Goal: Information Seeking & Learning: Find specific fact

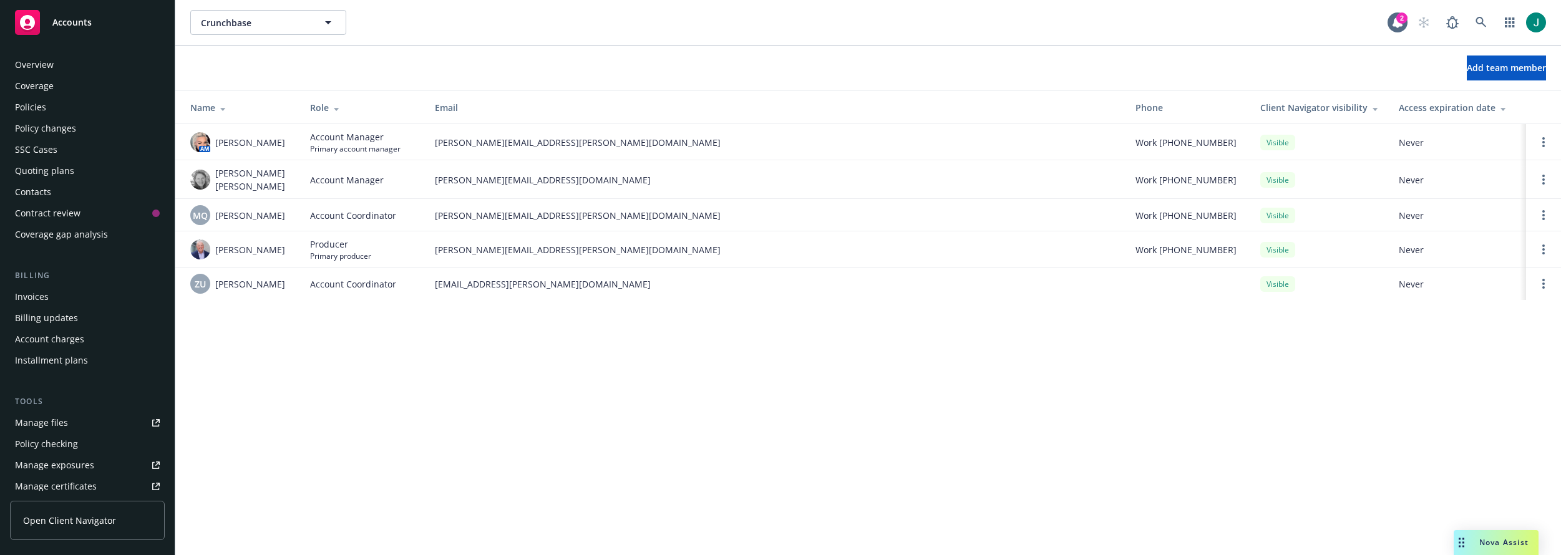
scroll to position [300, 0]
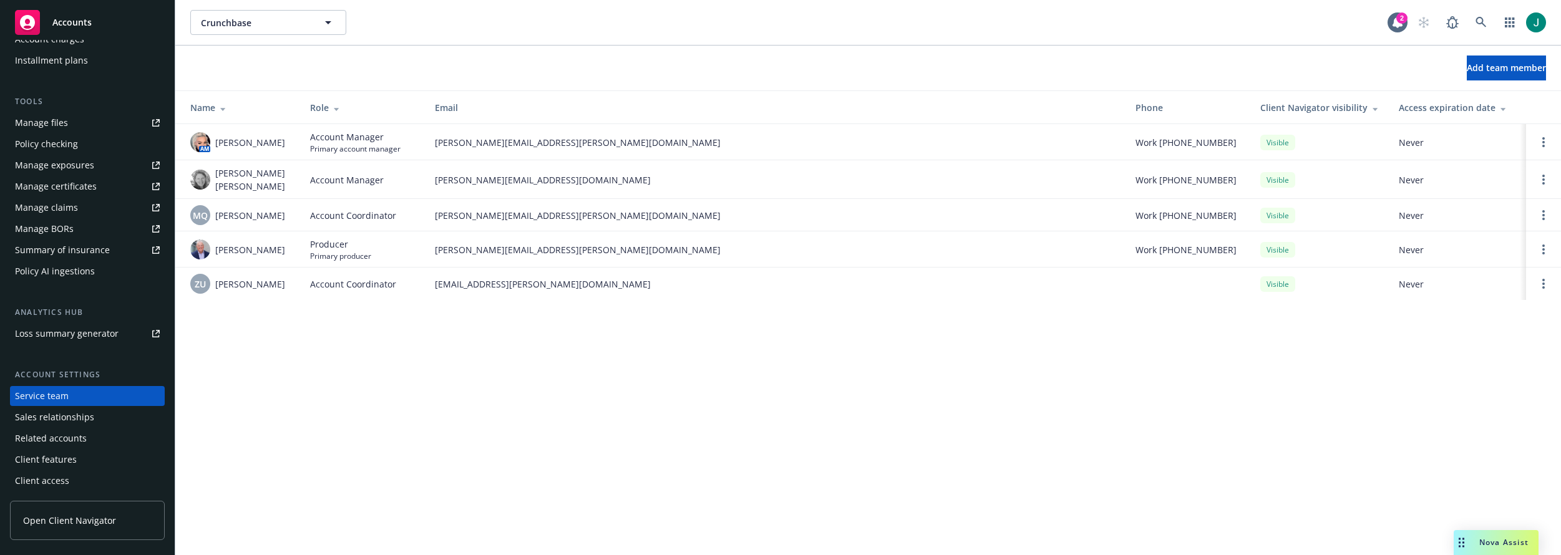
click at [708, 123] on th "Email" at bounding box center [775, 107] width 701 height 33
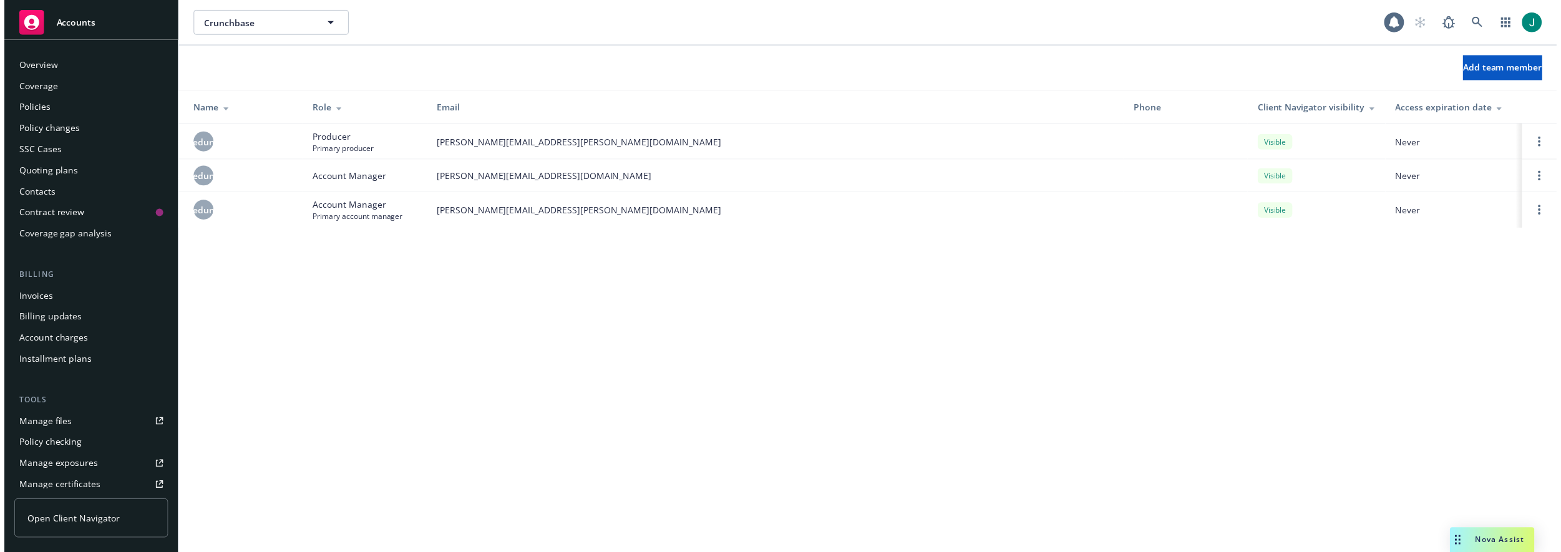
scroll to position [300, 0]
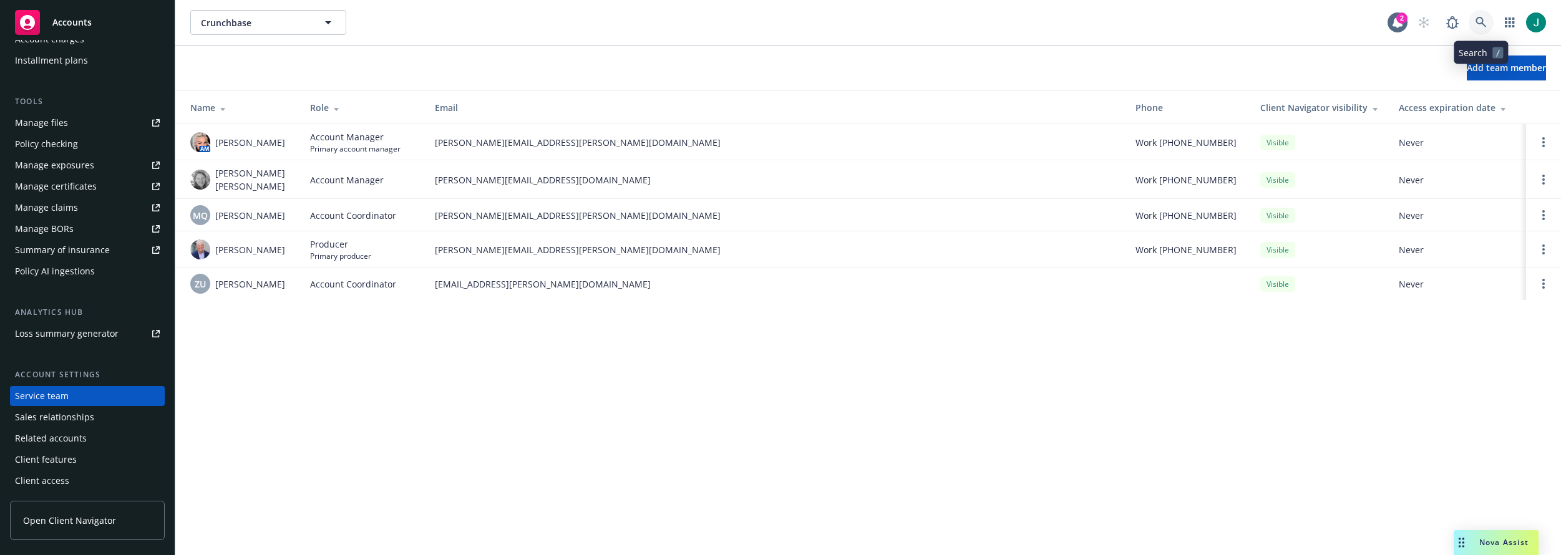
click at [1482, 26] on icon at bounding box center [1481, 22] width 11 height 11
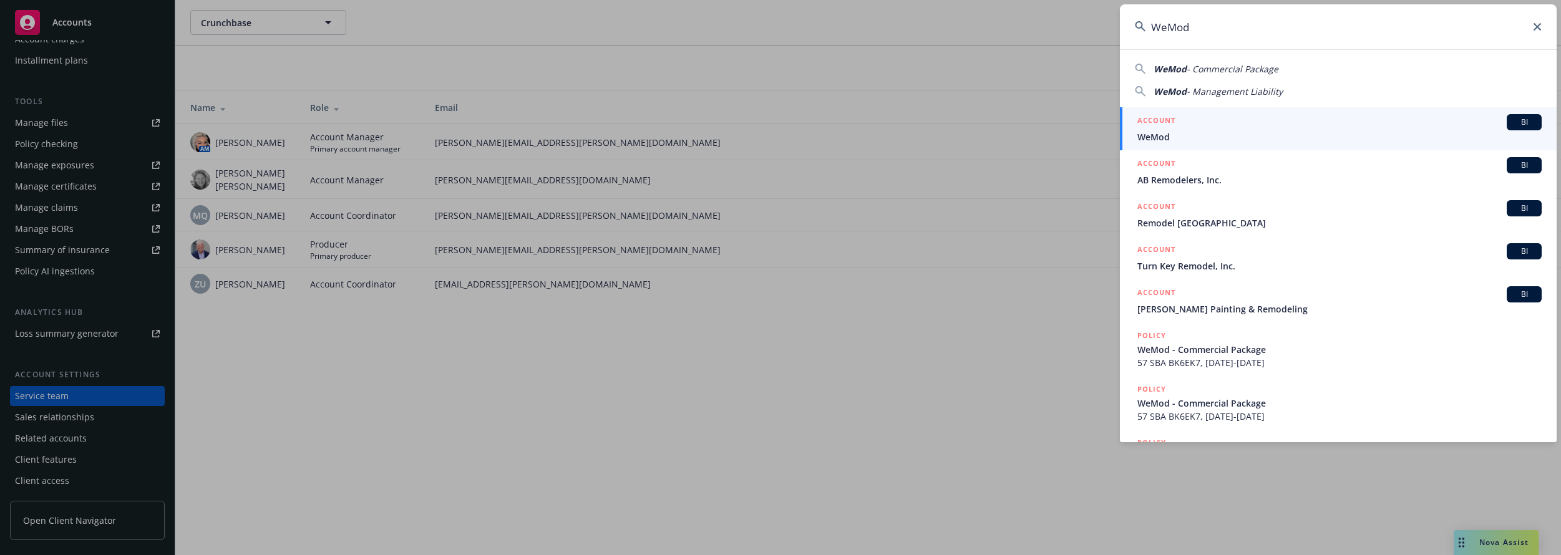
type input "WeMod"
click at [1188, 126] on div "ACCOUNT BI" at bounding box center [1340, 122] width 404 height 16
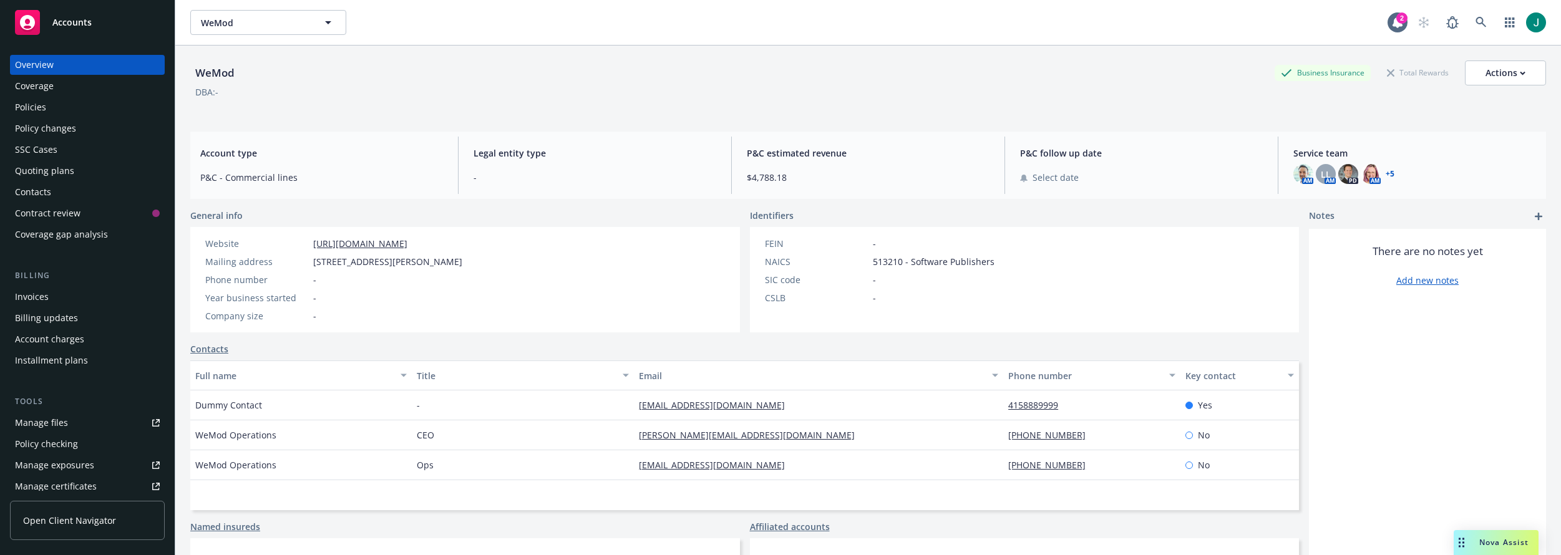
click at [29, 102] on div "Policies" at bounding box center [30, 107] width 31 height 20
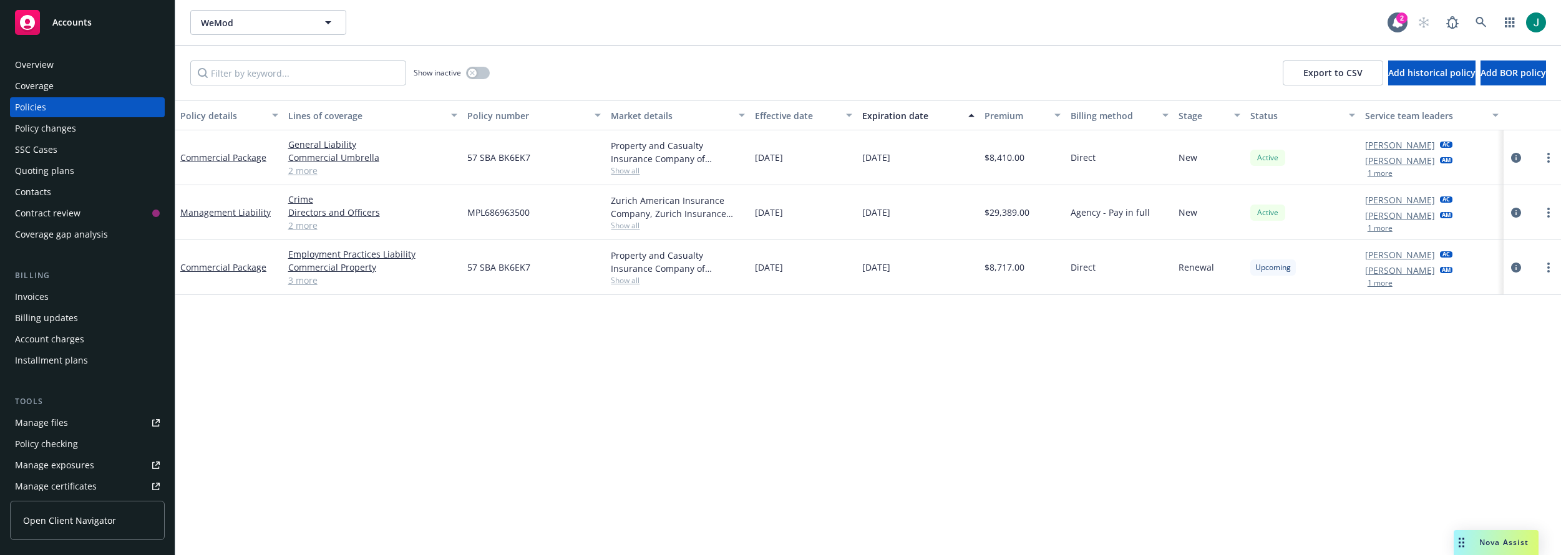
click at [305, 175] on link "2 more" at bounding box center [373, 170] width 170 height 13
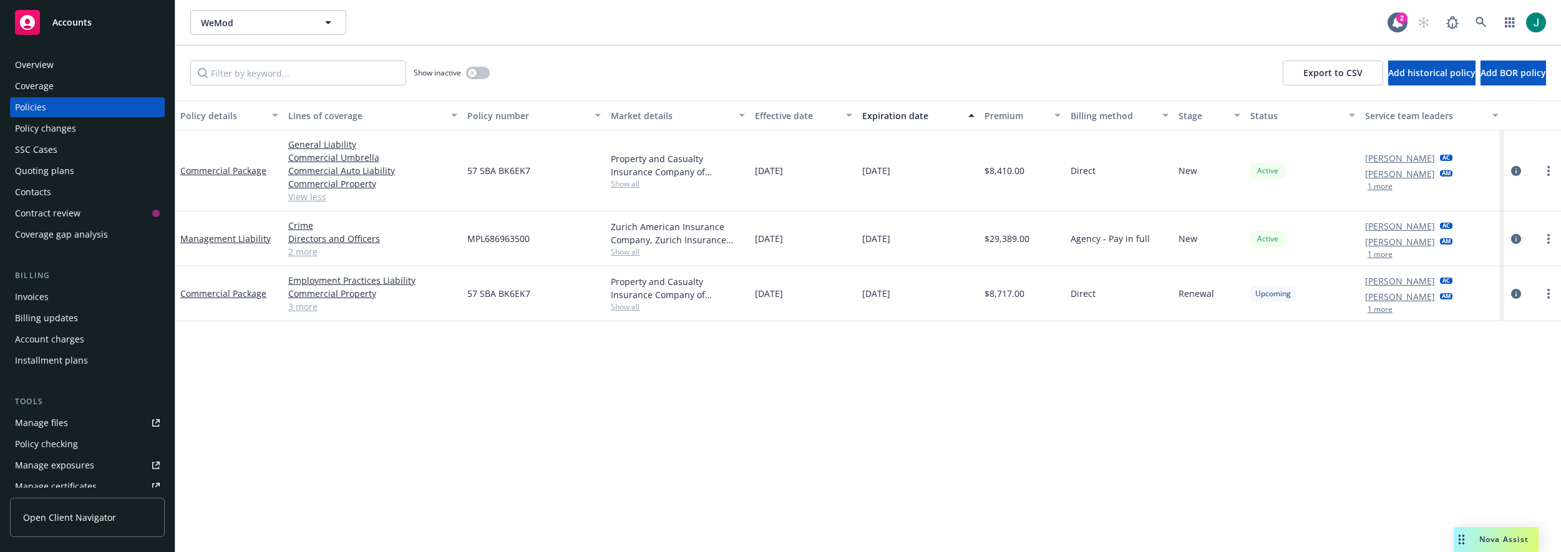
click at [1511, 237] on icon "circleInformation" at bounding box center [1516, 239] width 10 height 10
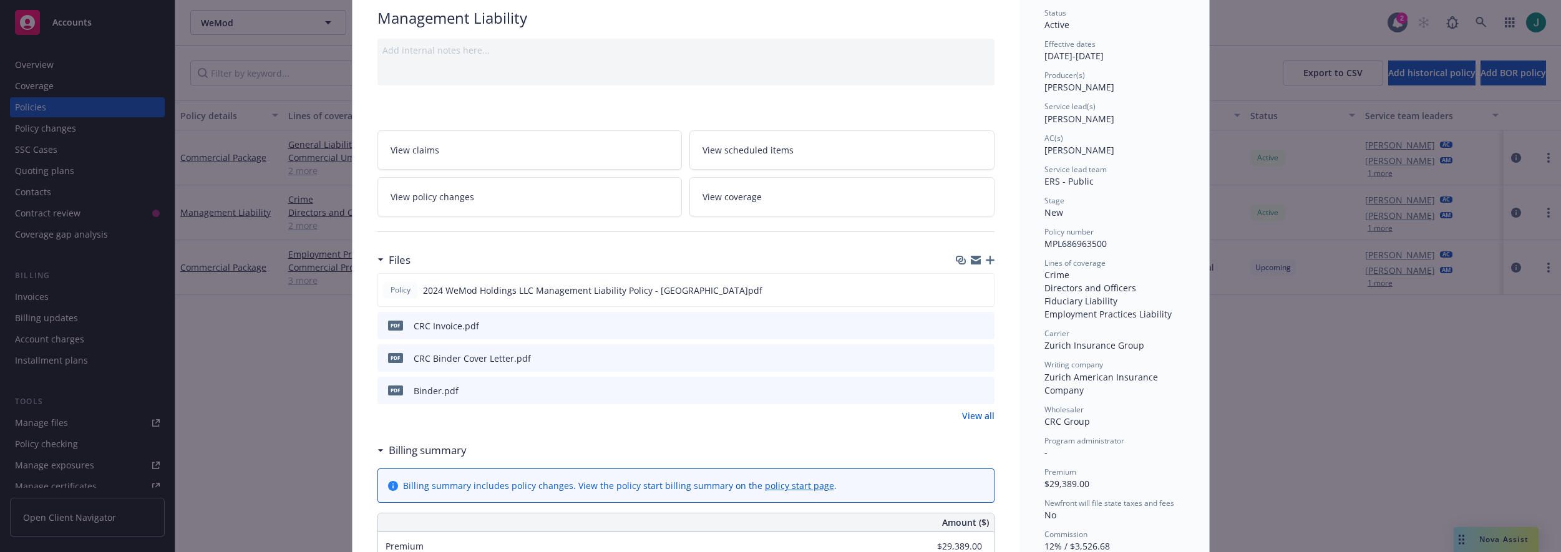
scroll to position [125, 0]
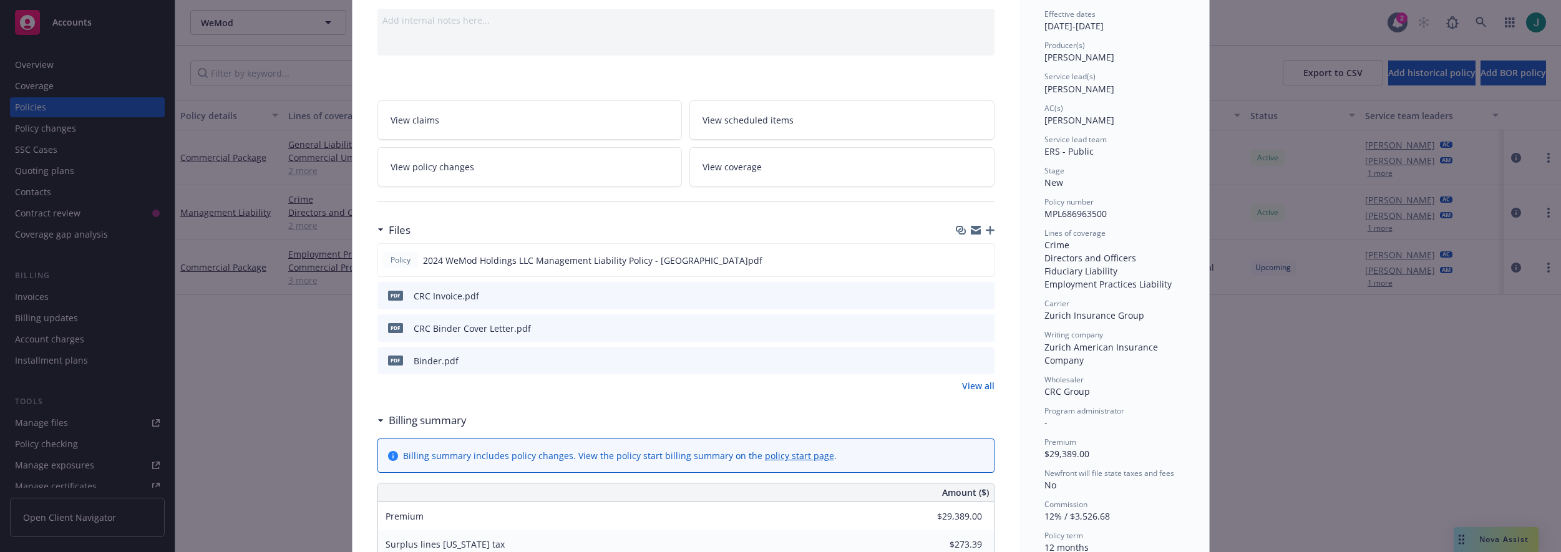
click at [978, 296] on icon "preview file" at bounding box center [982, 295] width 11 height 9
click at [980, 329] on icon "preview file" at bounding box center [982, 327] width 11 height 9
click at [976, 389] on link "View all" at bounding box center [978, 385] width 32 height 13
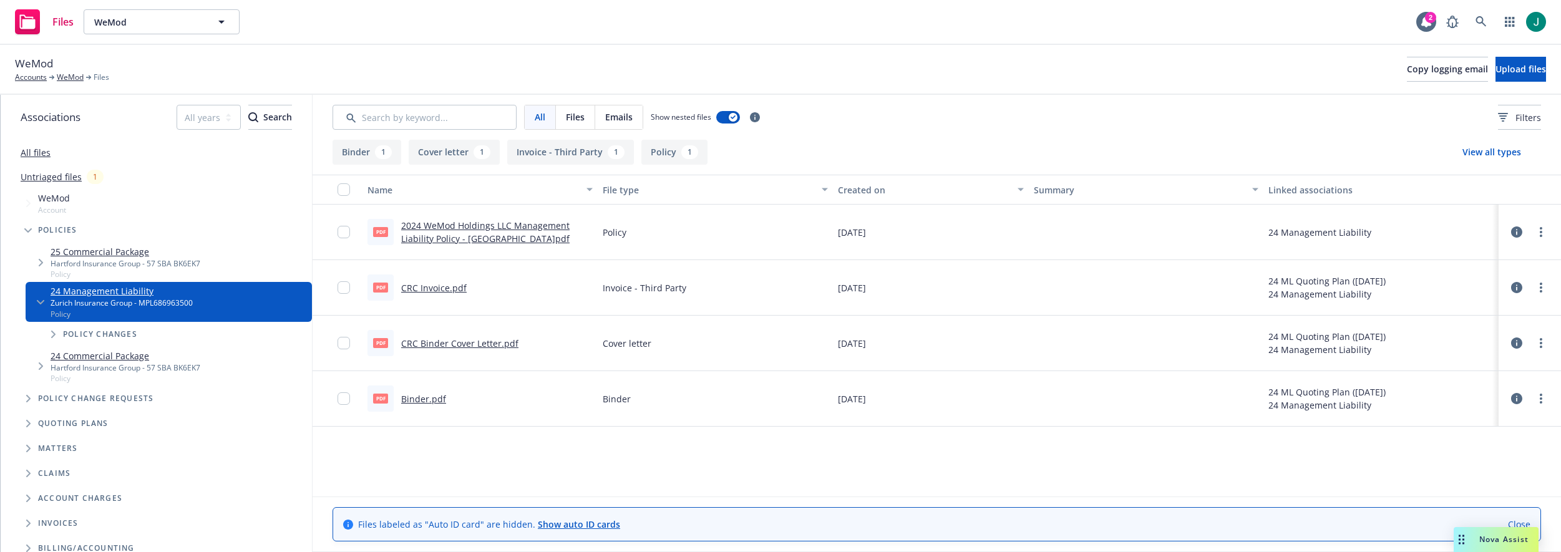
click at [27, 426] on icon "Tree Example" at bounding box center [28, 423] width 5 height 7
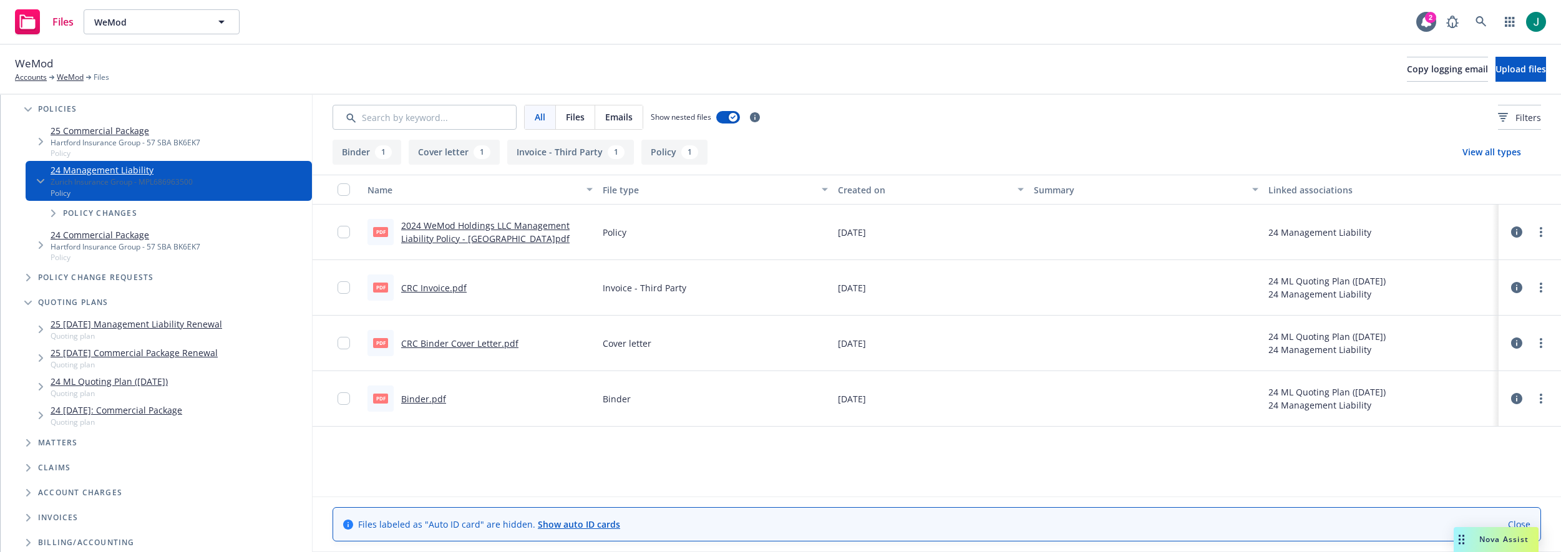
scroll to position [125, 0]
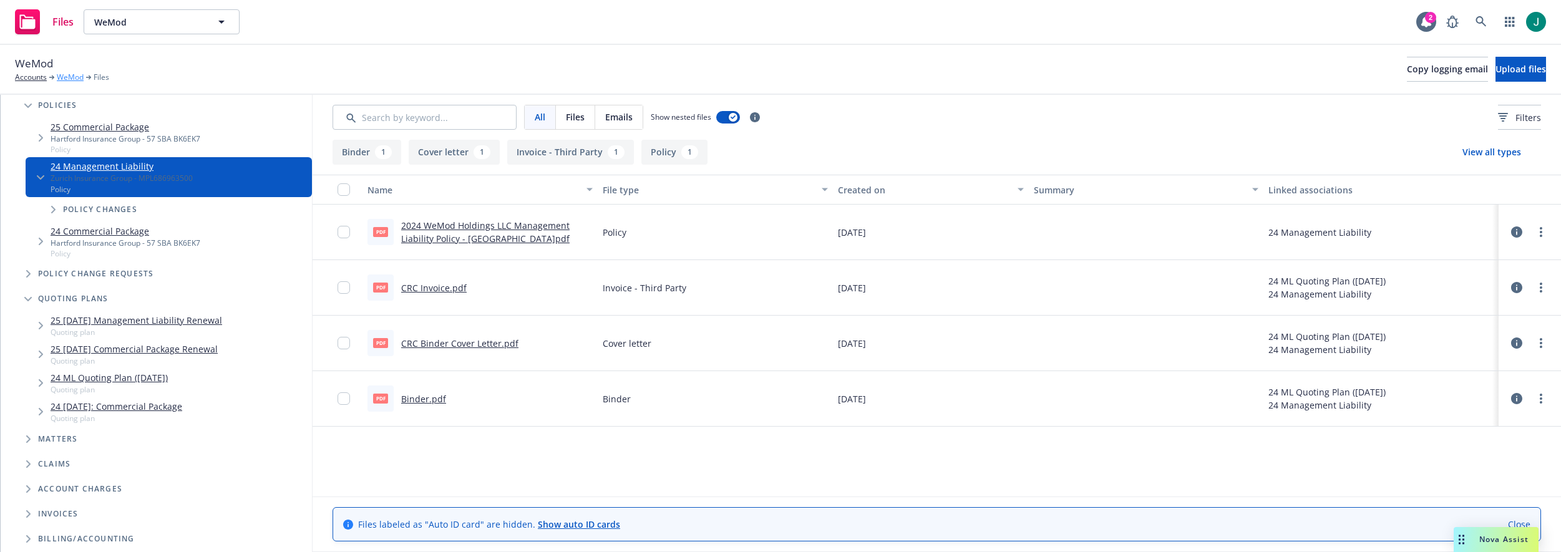
click at [67, 77] on link "WeMod" at bounding box center [70, 77] width 27 height 11
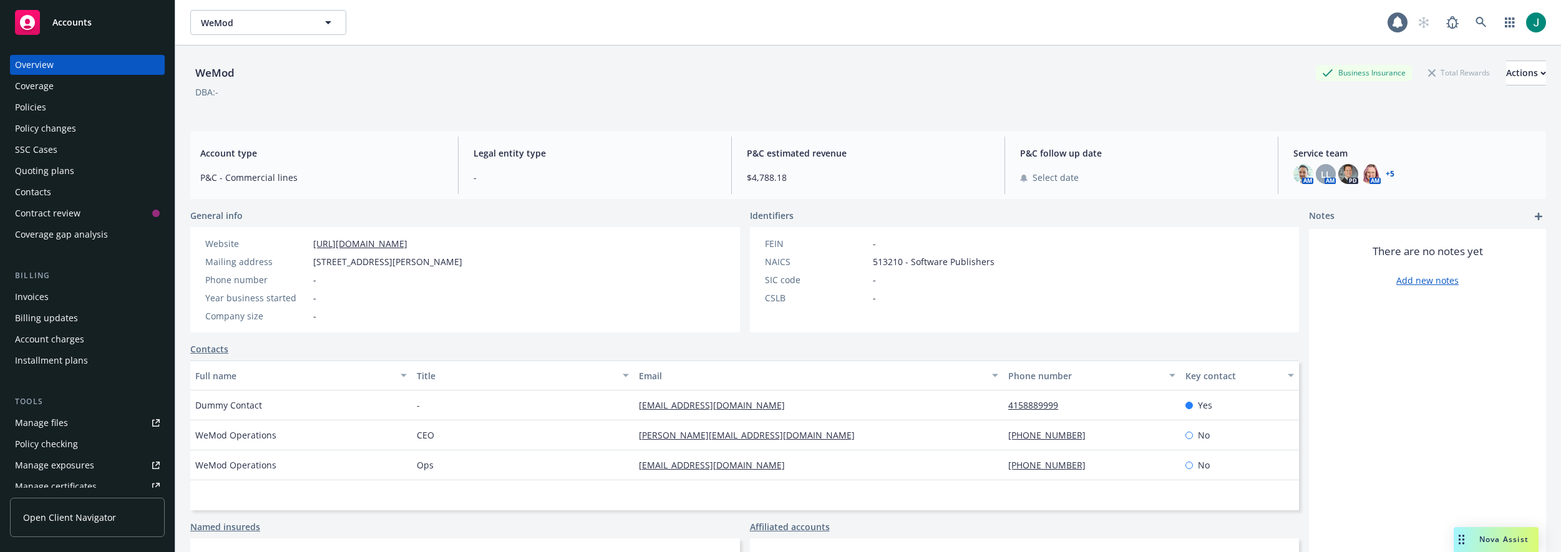
click at [43, 112] on div "Policies" at bounding box center [30, 107] width 31 height 20
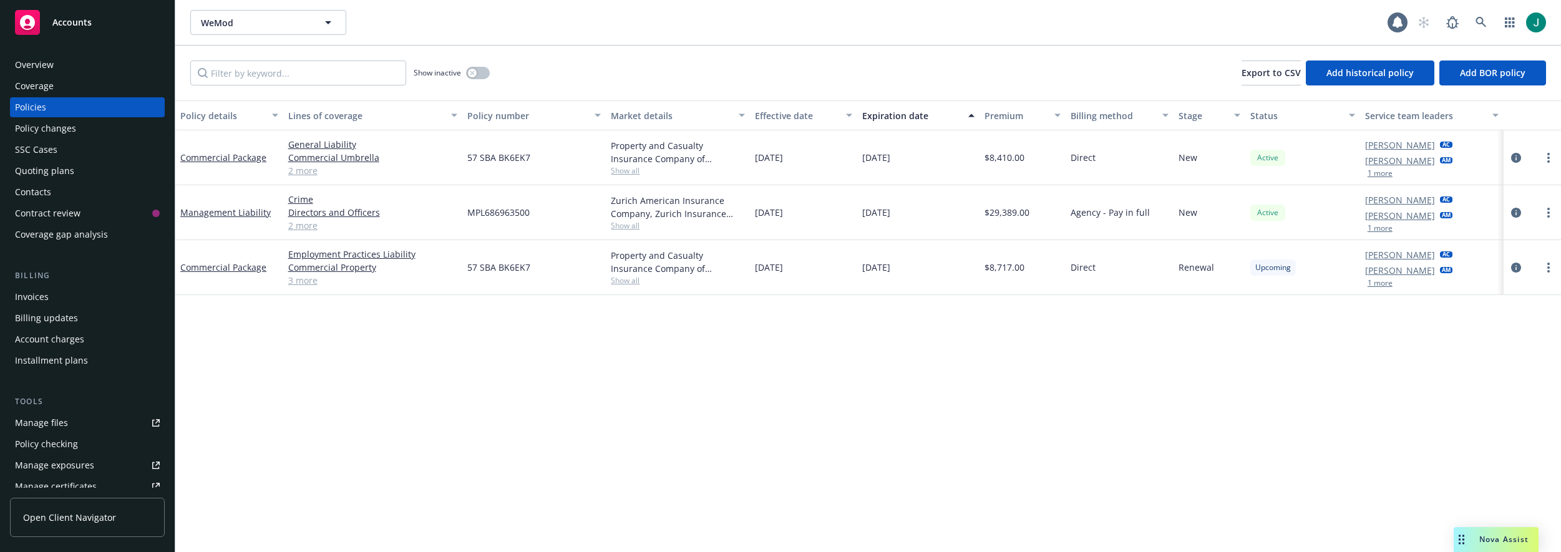
click at [205, 348] on div "Policy details Lines of coverage Policy number Market details Effective date Ex…" at bounding box center [868, 326] width 1386 height 452
click at [45, 170] on div "Quoting plans" at bounding box center [44, 171] width 59 height 20
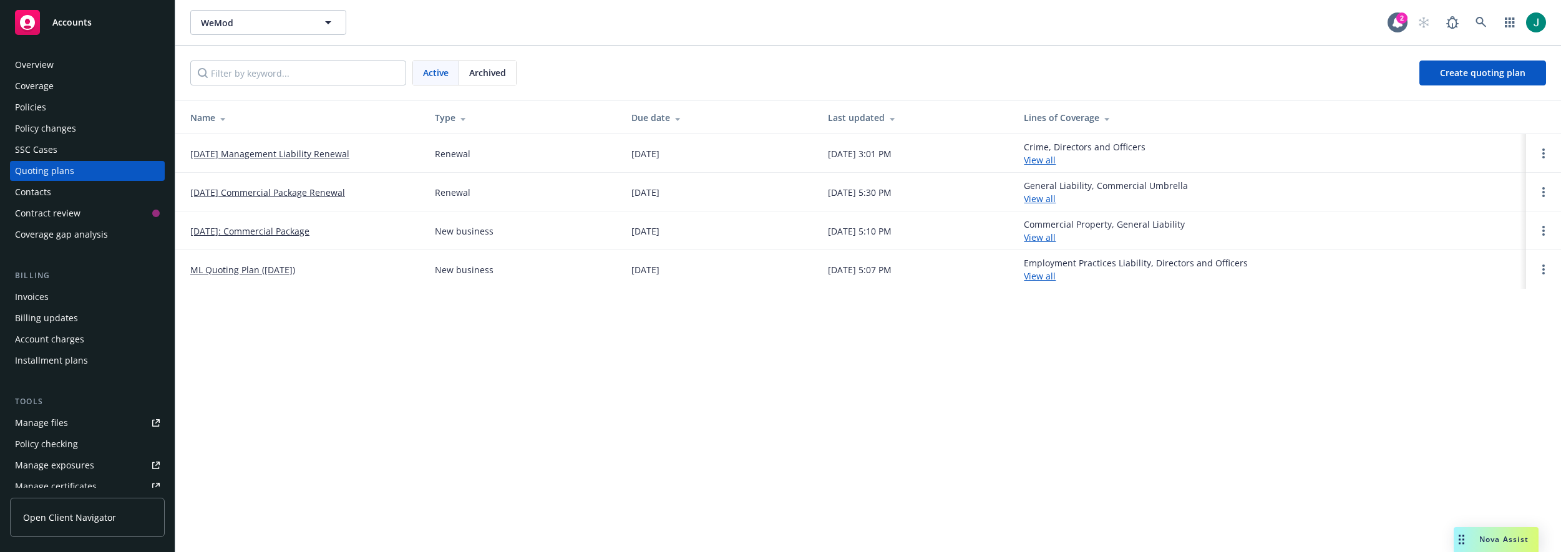
click at [280, 273] on link "ML Quoting Plan (2024-10-01)" at bounding box center [242, 269] width 105 height 13
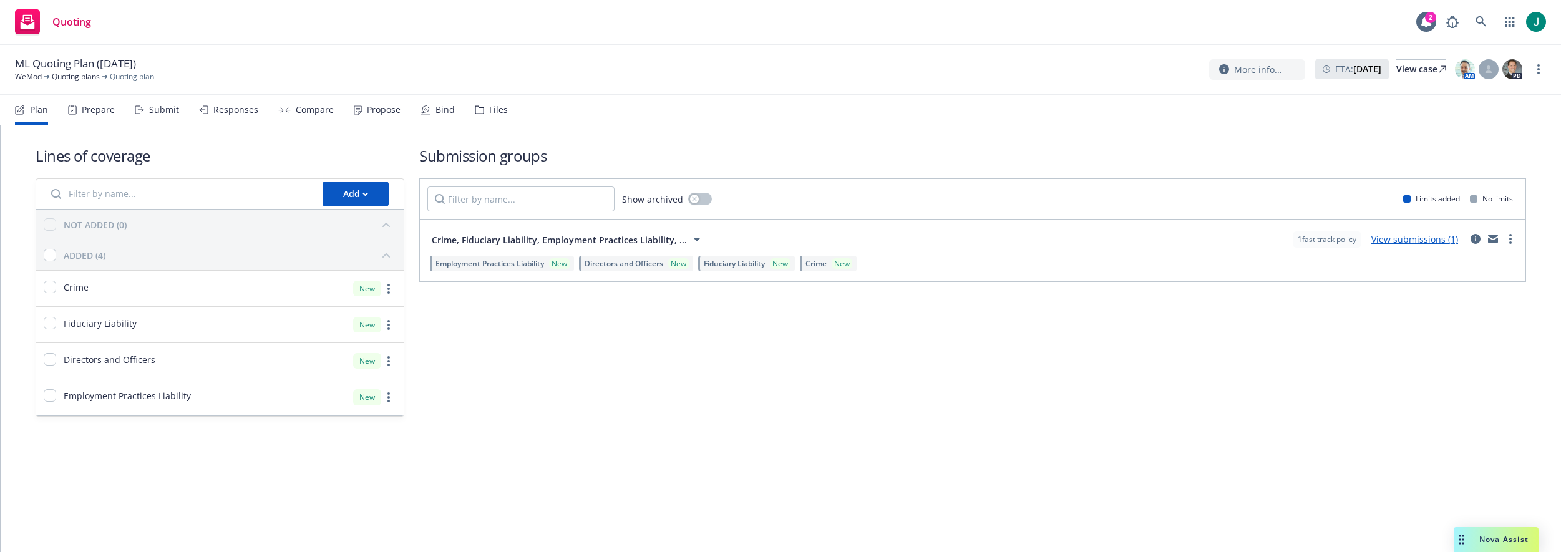
click at [492, 116] on div "Files" at bounding box center [491, 110] width 33 height 30
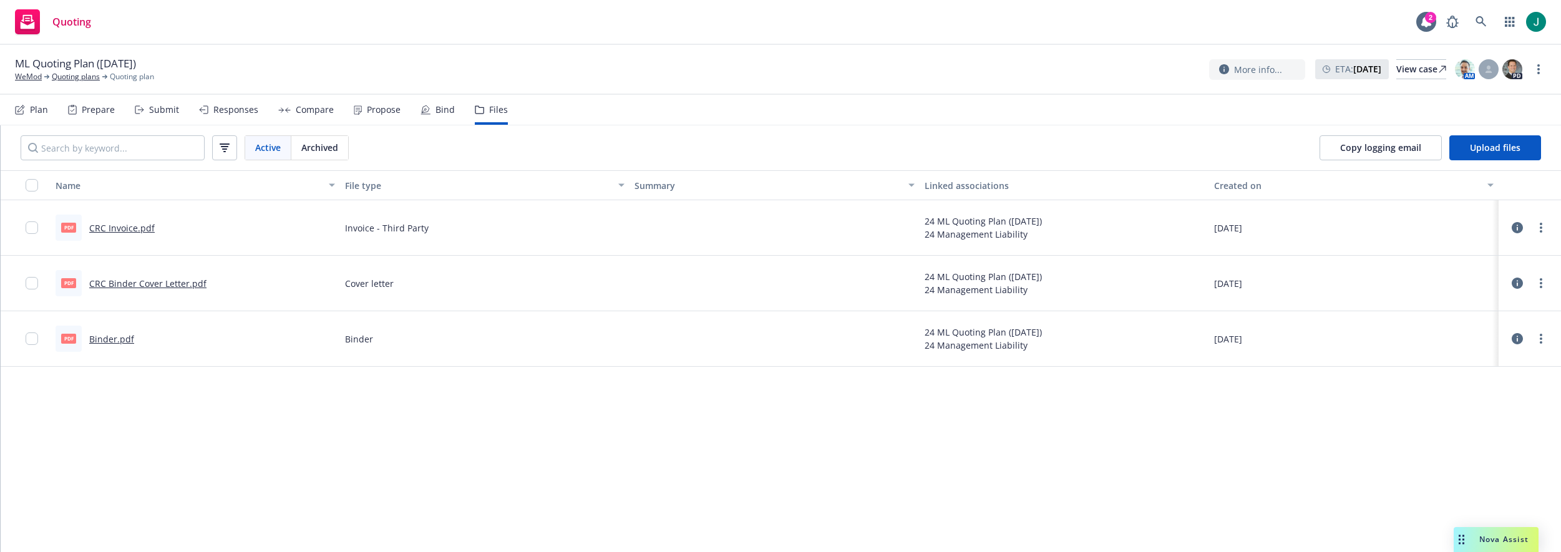
click at [1144, 139] on div "Active Archived Copy logging email Upload files" at bounding box center [781, 147] width 1561 height 45
click at [302, 23] on div "Quoting 2" at bounding box center [780, 22] width 1561 height 45
click at [22, 501] on div "Name File type Summary Linked associations Created on pdf CRC Invoice.pdf Invoi…" at bounding box center [781, 361] width 1561 height 382
click at [1481, 18] on icon at bounding box center [1481, 21] width 11 height 11
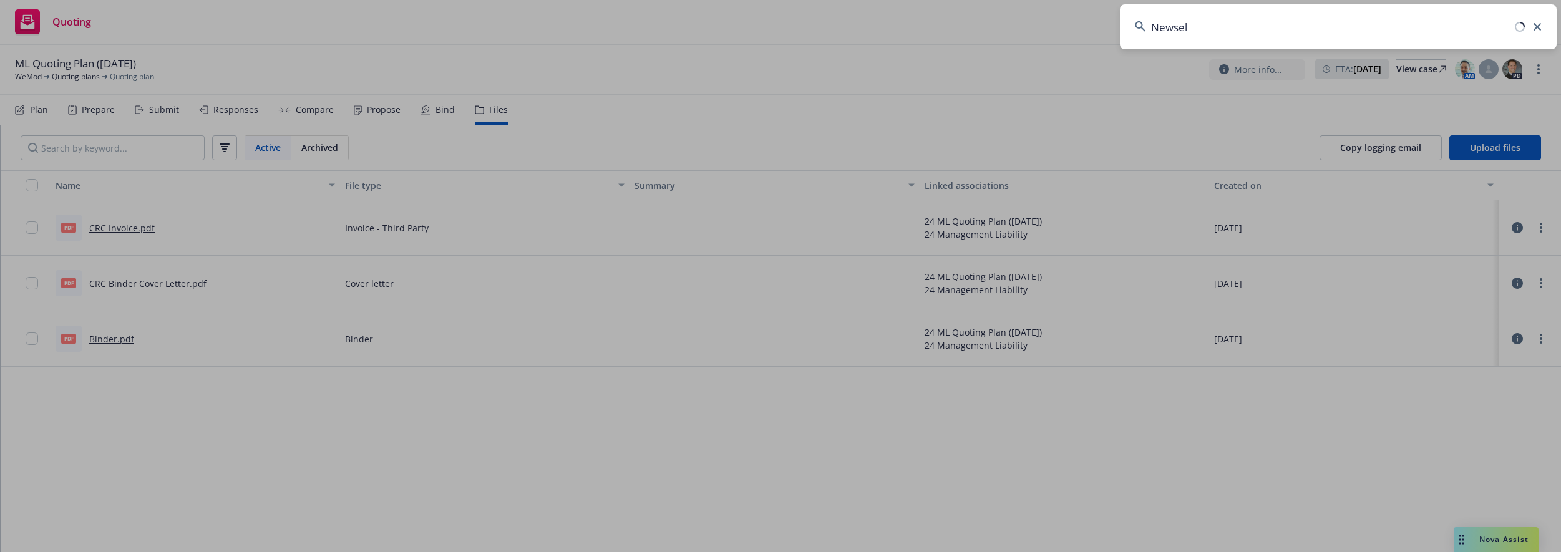
type input "Newsela"
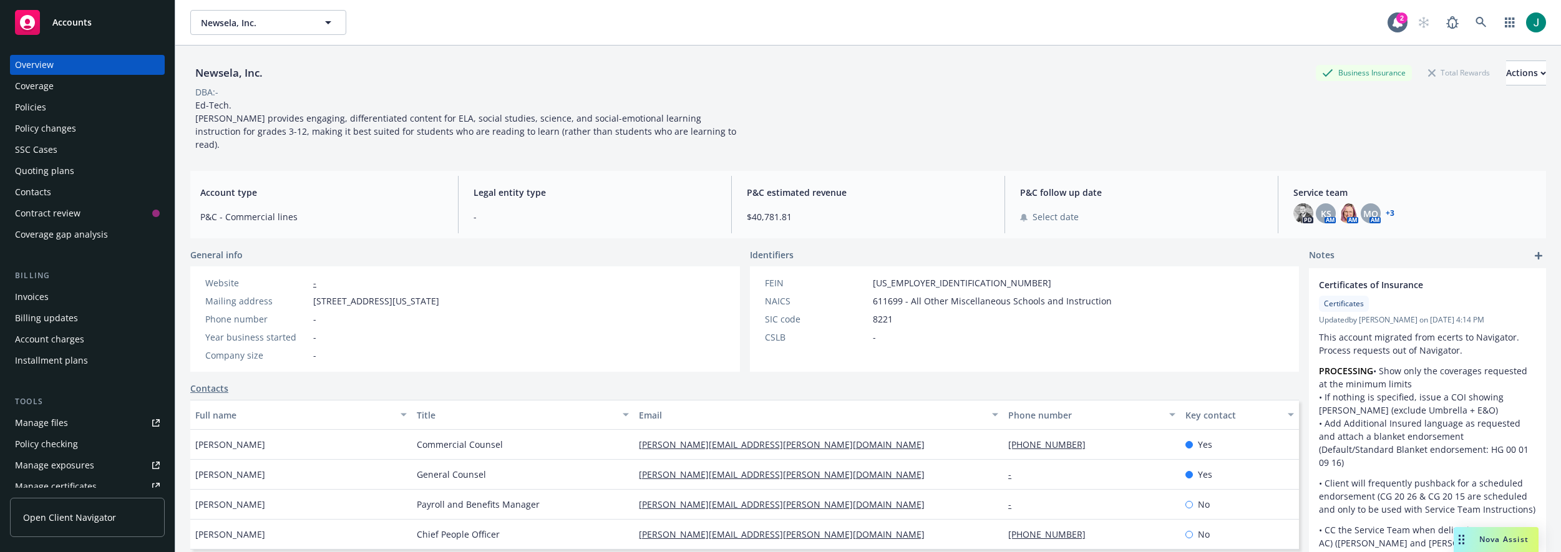
click at [32, 110] on div "Policies" at bounding box center [30, 107] width 31 height 20
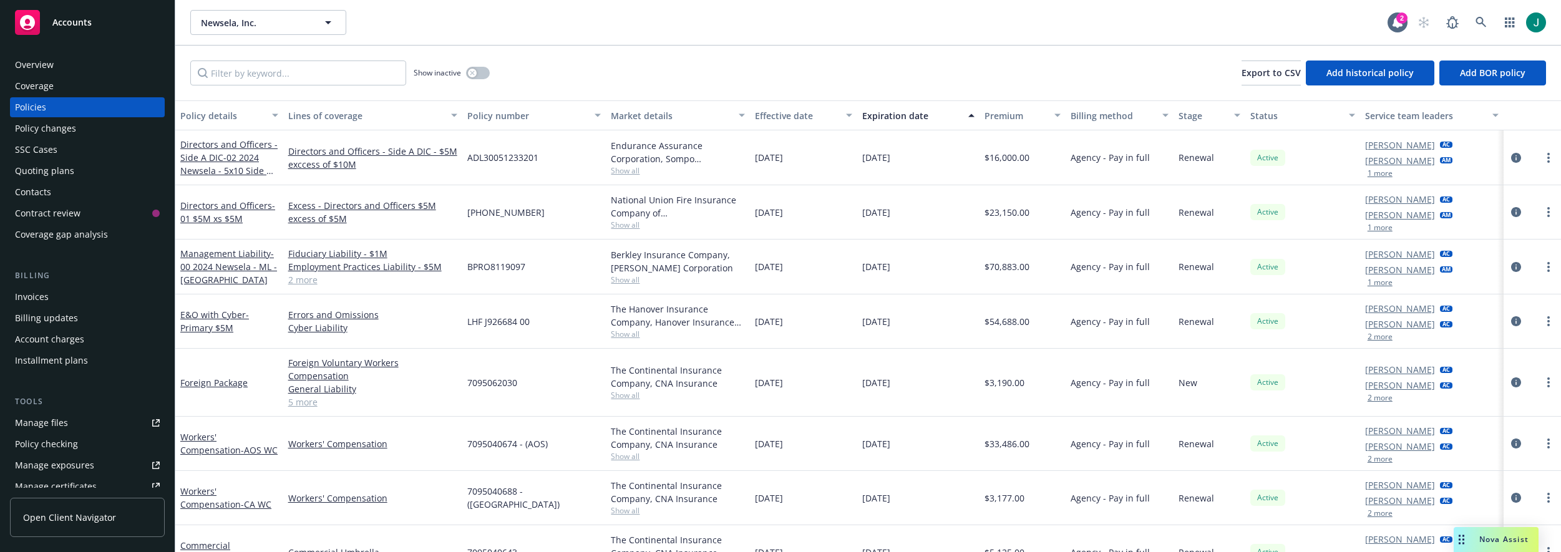
click at [659, 77] on div "Show inactive Export to CSV Add historical policy Add BOR policy" at bounding box center [868, 73] width 1386 height 55
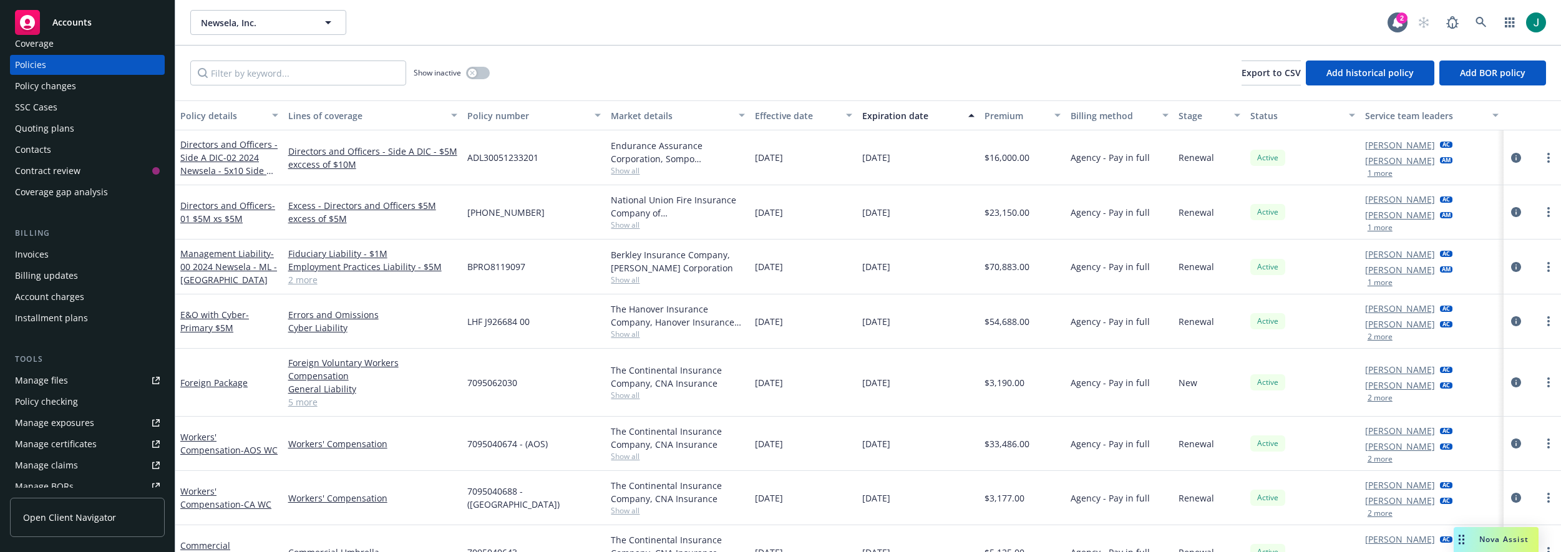
scroll to position [187, 0]
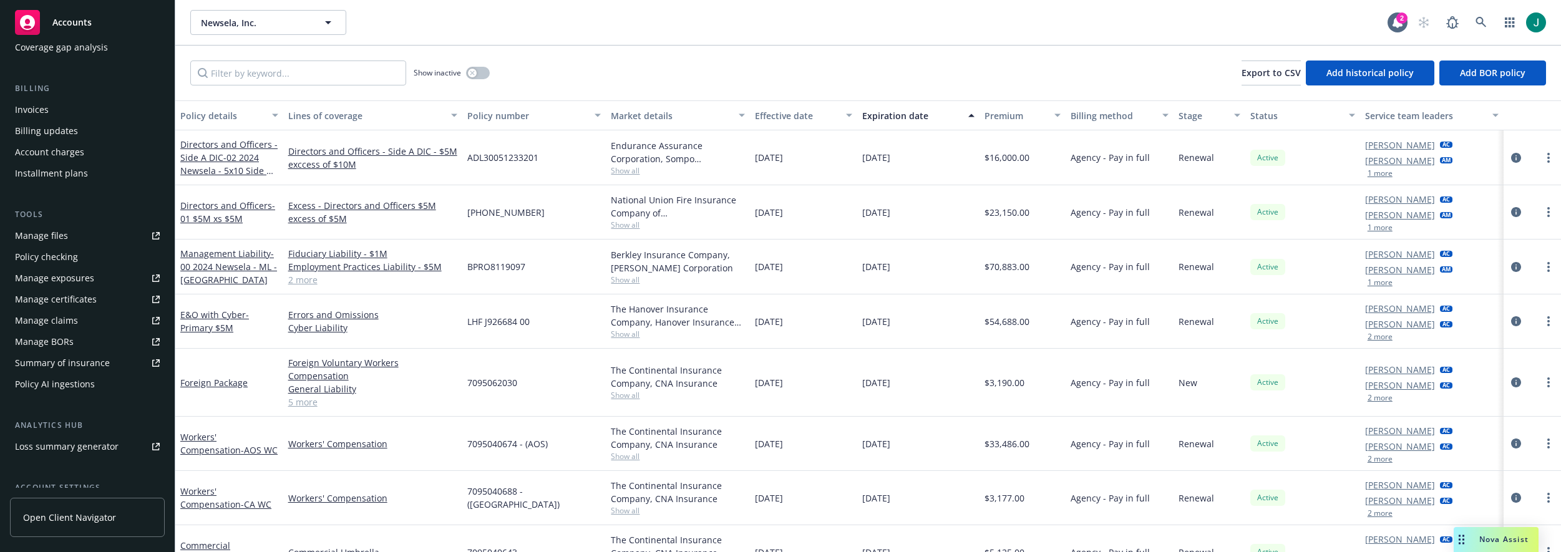
click at [54, 238] on div "Manage files" at bounding box center [41, 236] width 53 height 20
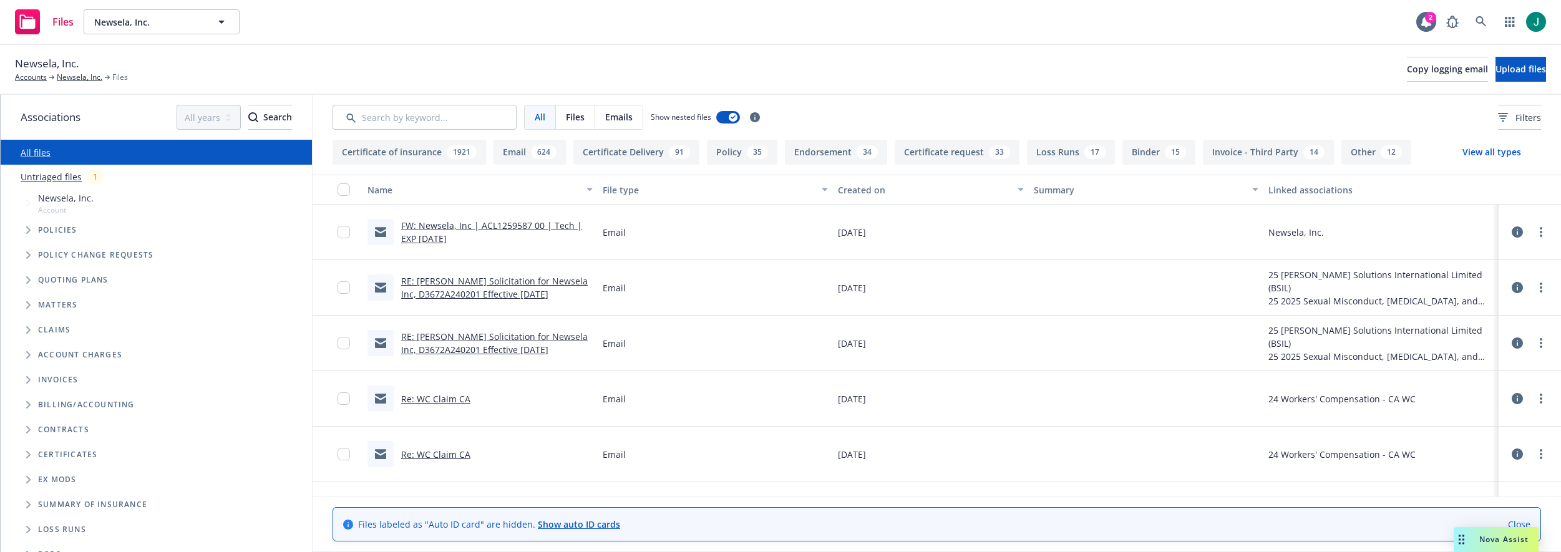
click at [68, 177] on link "Untriaged files" at bounding box center [51, 176] width 61 height 13
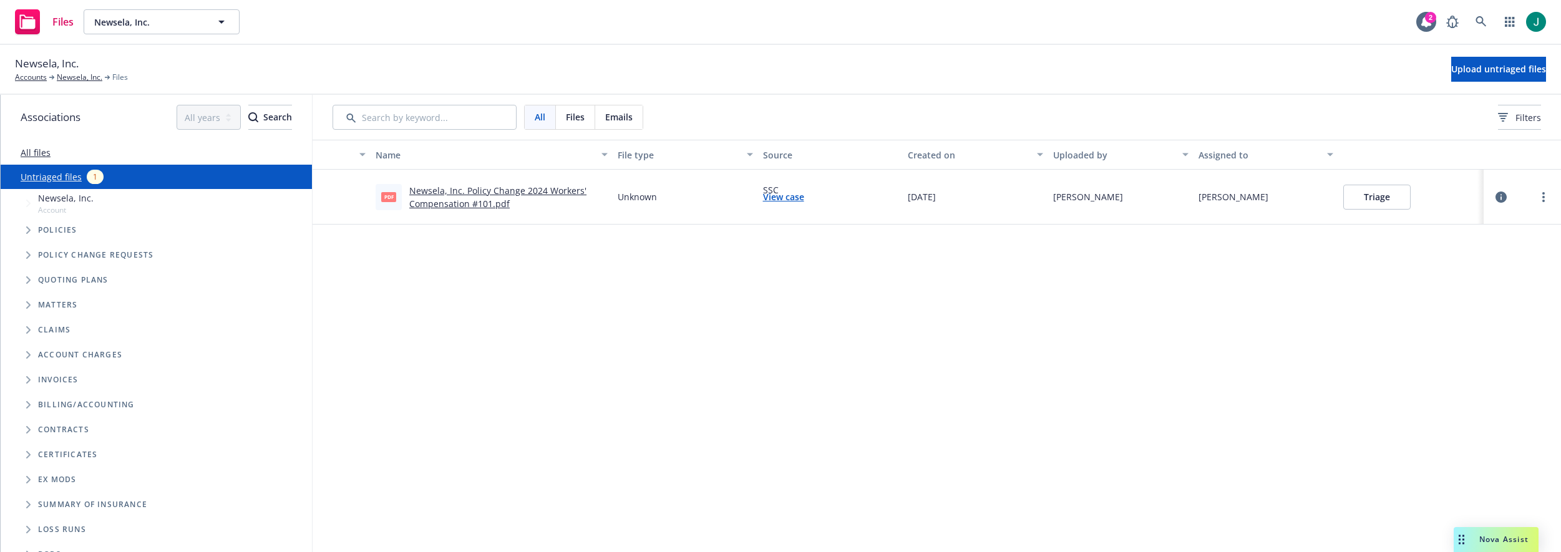
click at [42, 154] on link "All files" at bounding box center [36, 153] width 30 height 12
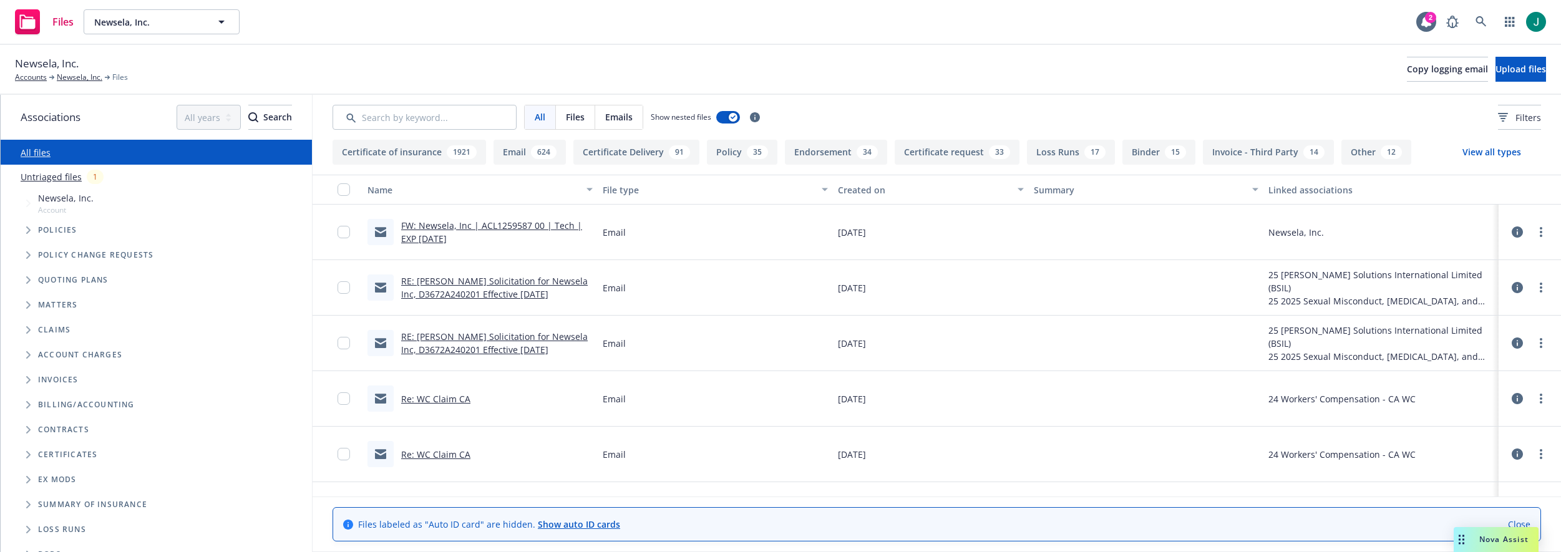
click at [522, 280] on link "RE: [PERSON_NAME] Solicitation for Newsela Inc, D3672A240201 Effective [DATE]" at bounding box center [494, 287] width 187 height 25
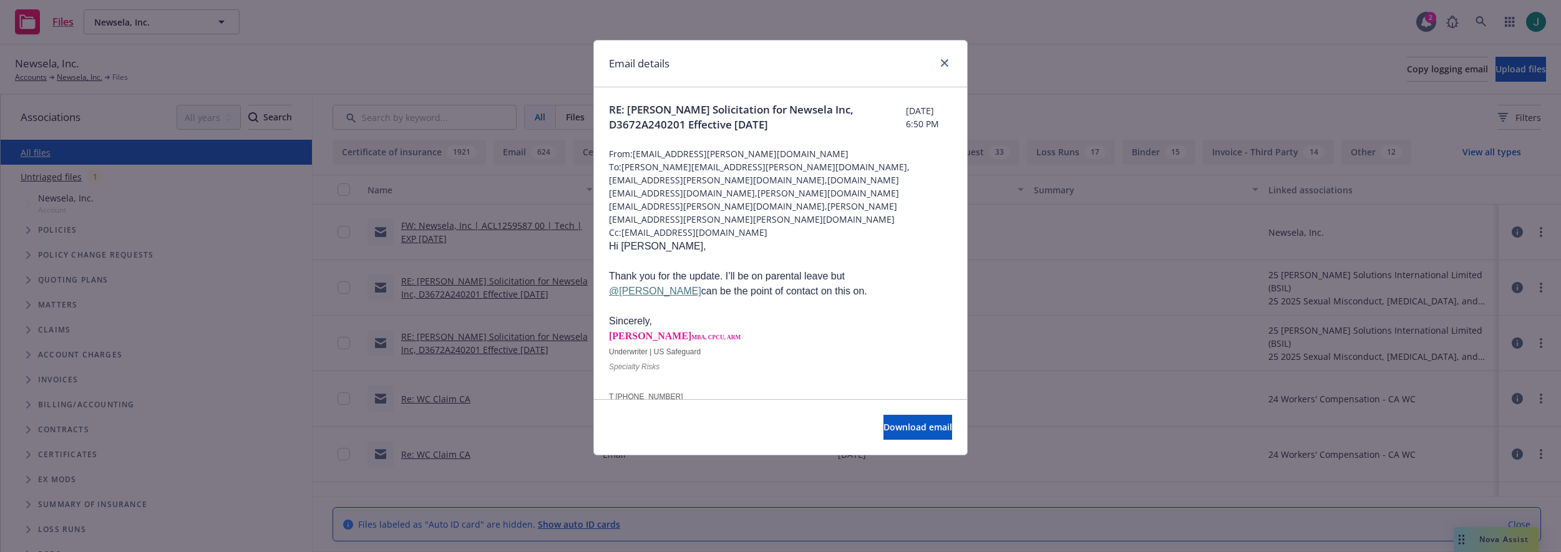
click at [862, 314] on p "Sincerely," at bounding box center [780, 321] width 343 height 15
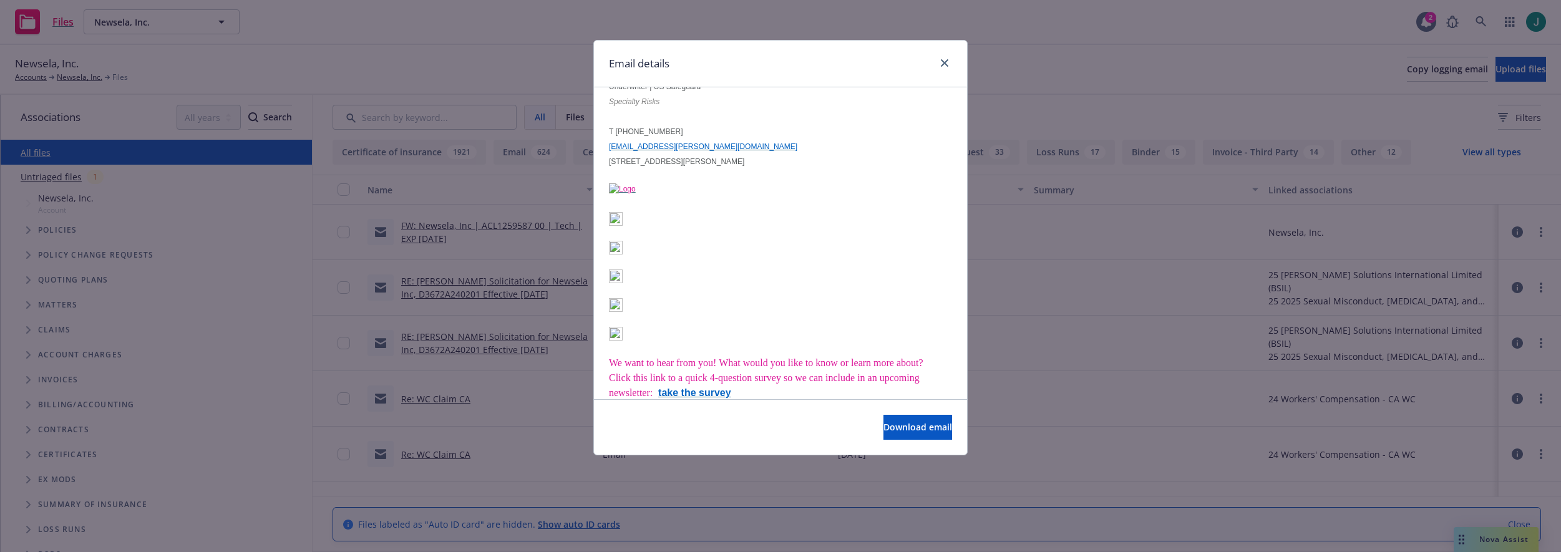
scroll to position [250, 0]
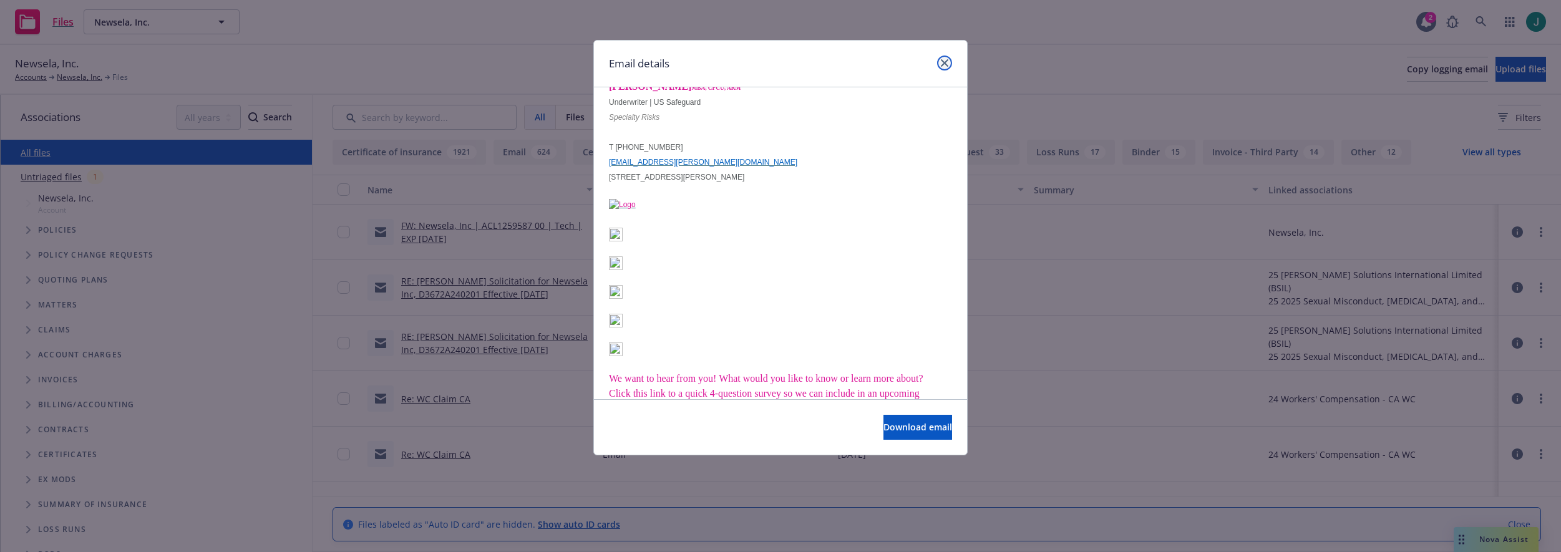
click at [946, 64] on icon "close" at bounding box center [944, 62] width 7 height 7
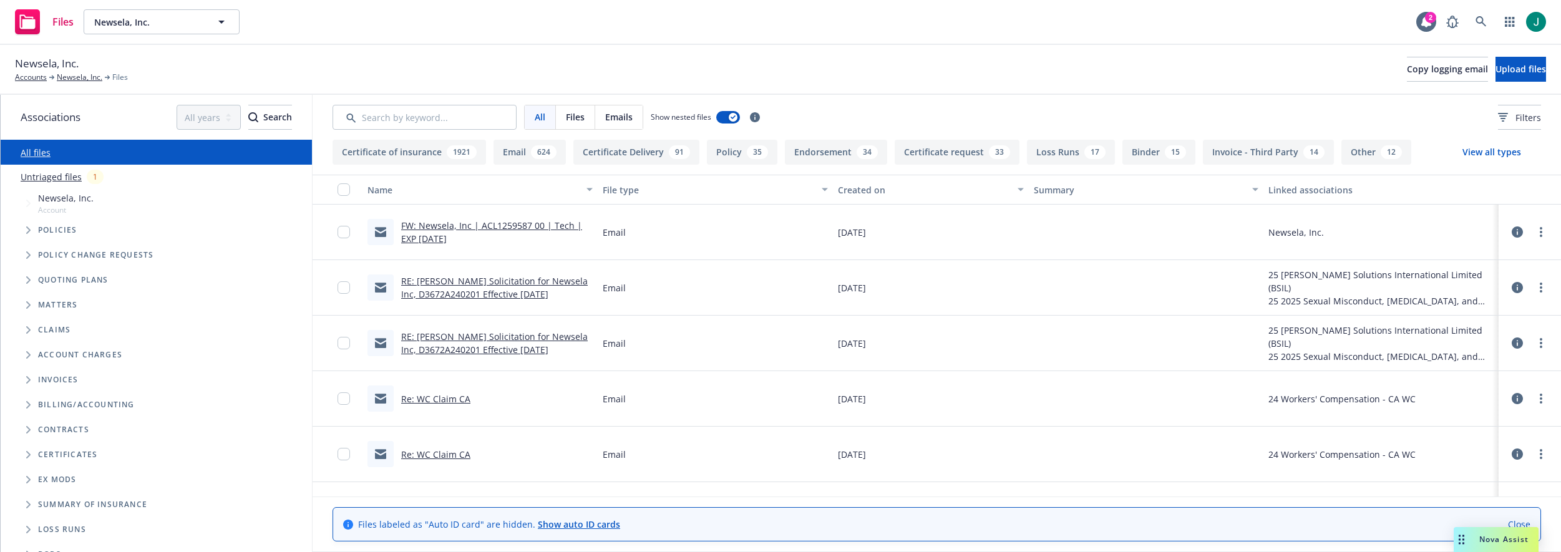
click at [29, 232] on icon "Tree Example" at bounding box center [28, 230] width 4 height 7
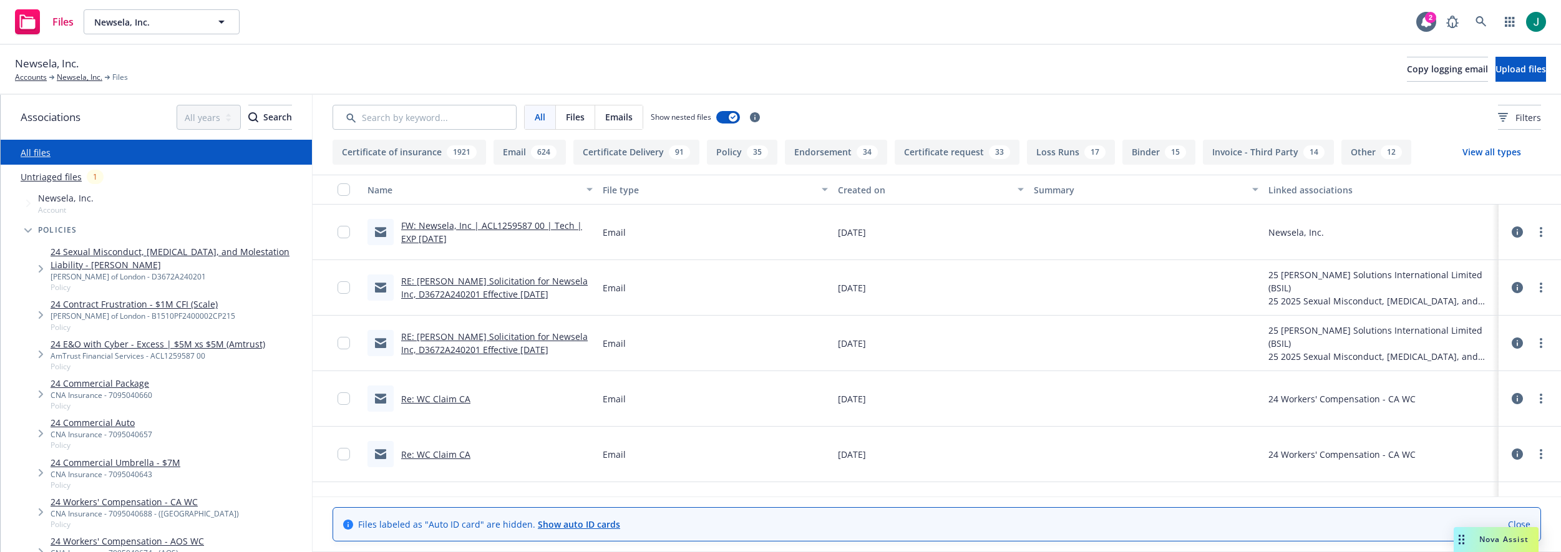
click at [29, 232] on icon "Tree Example" at bounding box center [27, 230] width 7 height 4
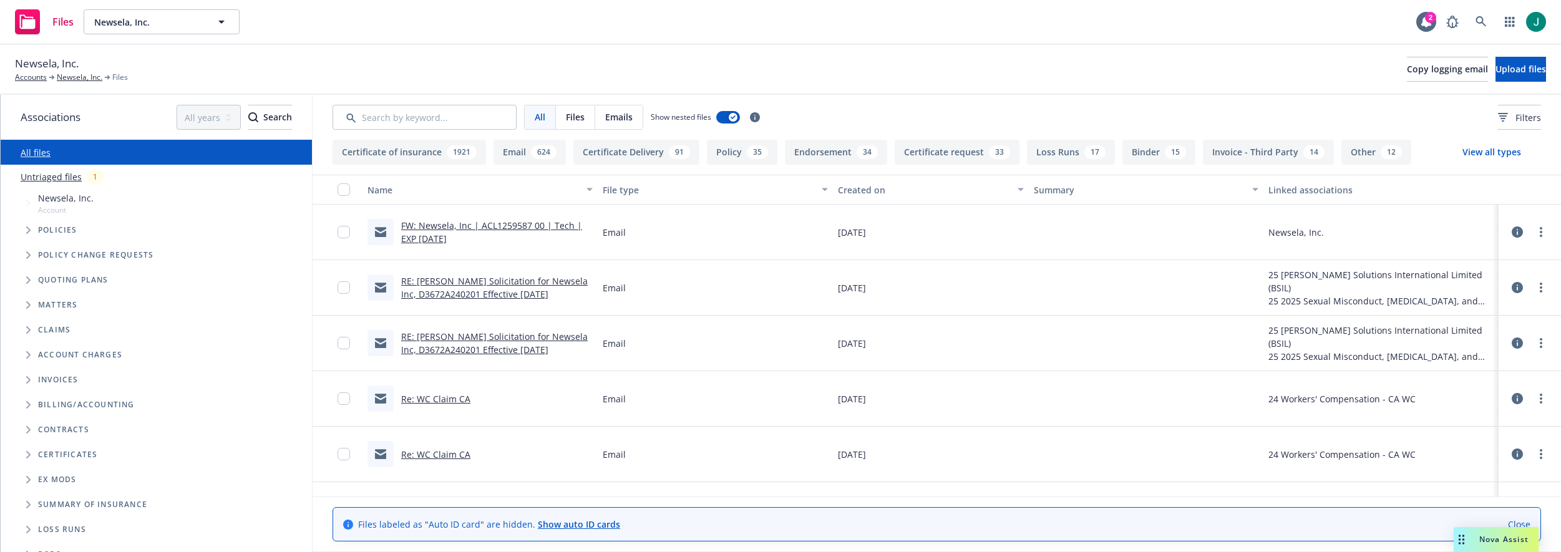
click at [1, 451] on ul "Billing/Accounting Contracts Certificates Ex Mods Summary of insurance Loss Run…" at bounding box center [156, 480] width 311 height 175
click at [81, 78] on link "Newsela, Inc." at bounding box center [80, 77] width 46 height 11
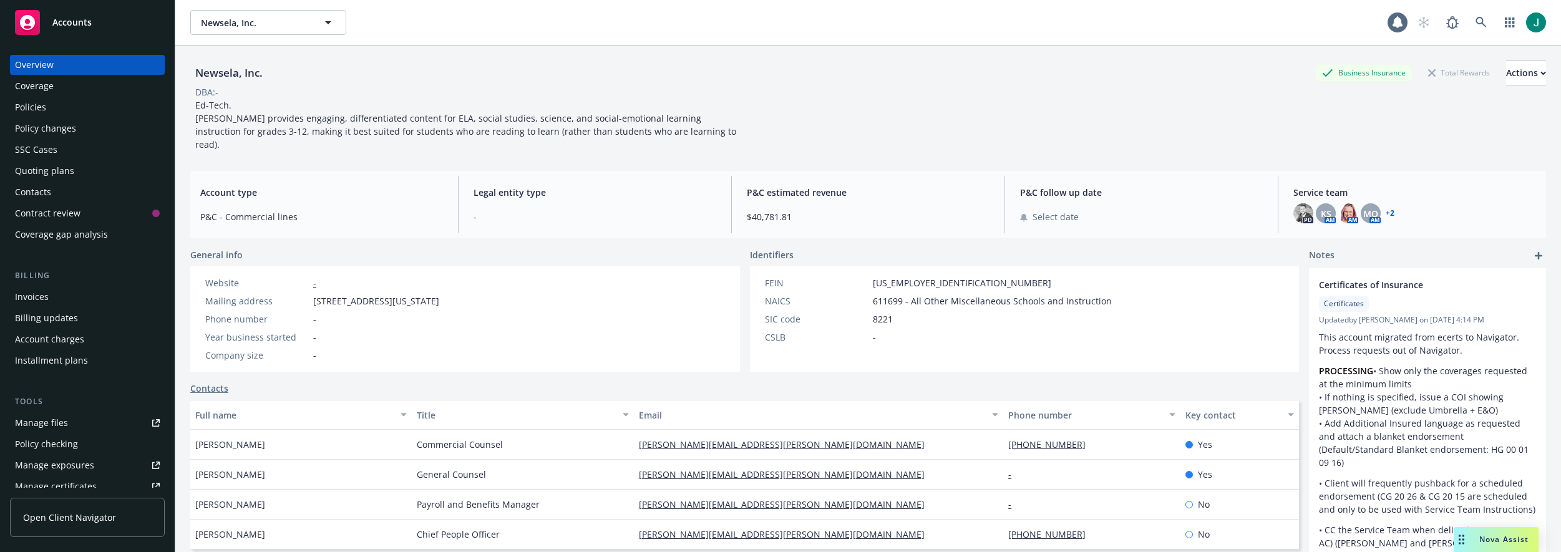
click at [28, 114] on div "Policies" at bounding box center [30, 107] width 31 height 20
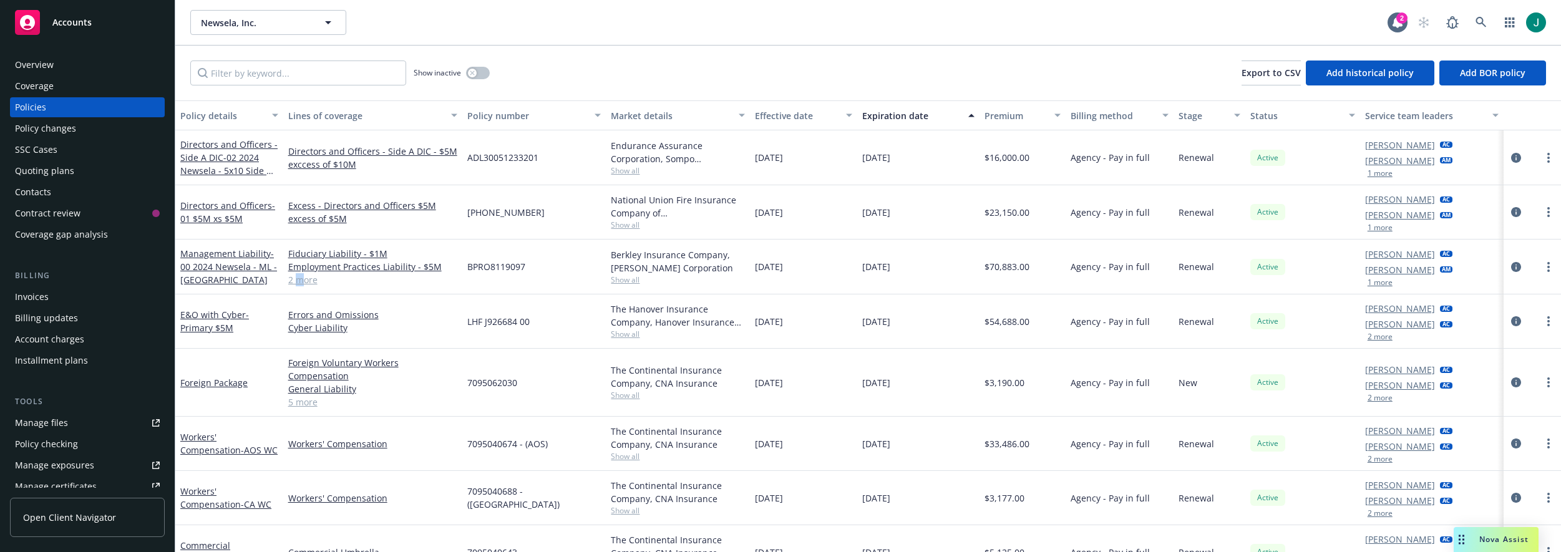
click at [299, 280] on link "2 more" at bounding box center [373, 279] width 170 height 13
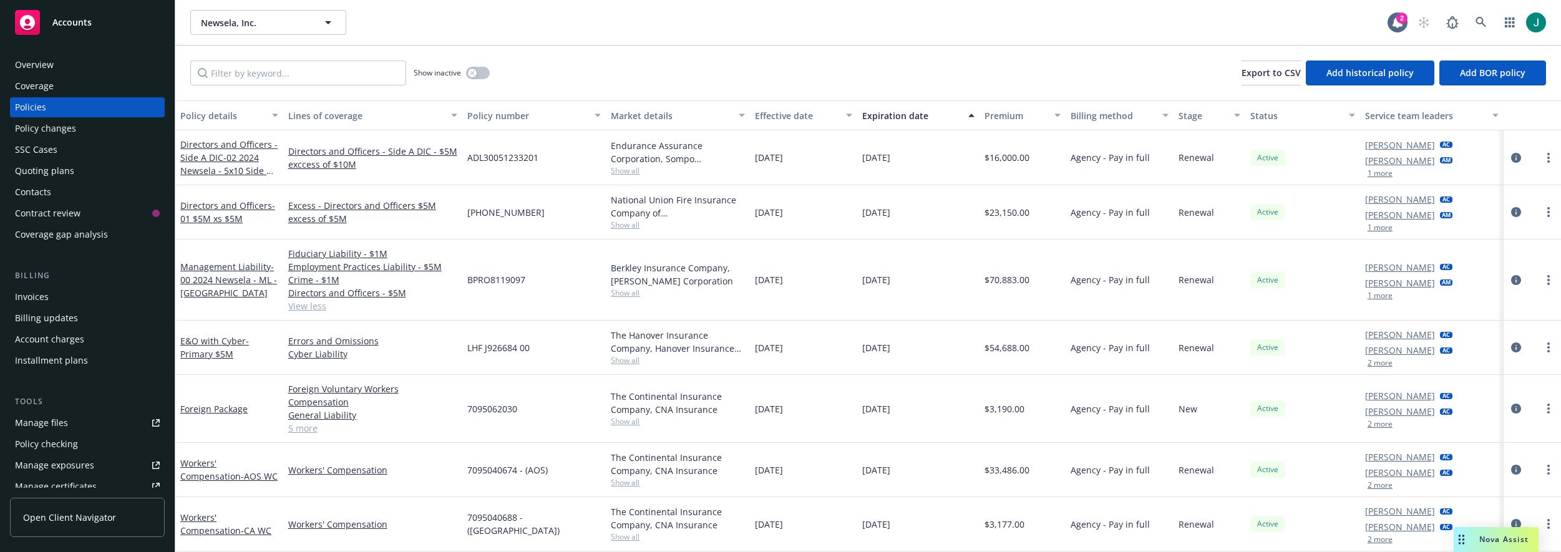
click at [630, 293] on span "Show all" at bounding box center [678, 293] width 134 height 11
click at [211, 398] on div "Foreign Package" at bounding box center [229, 409] width 108 height 68
click at [1511, 279] on icon "circleInformation" at bounding box center [1516, 280] width 10 height 10
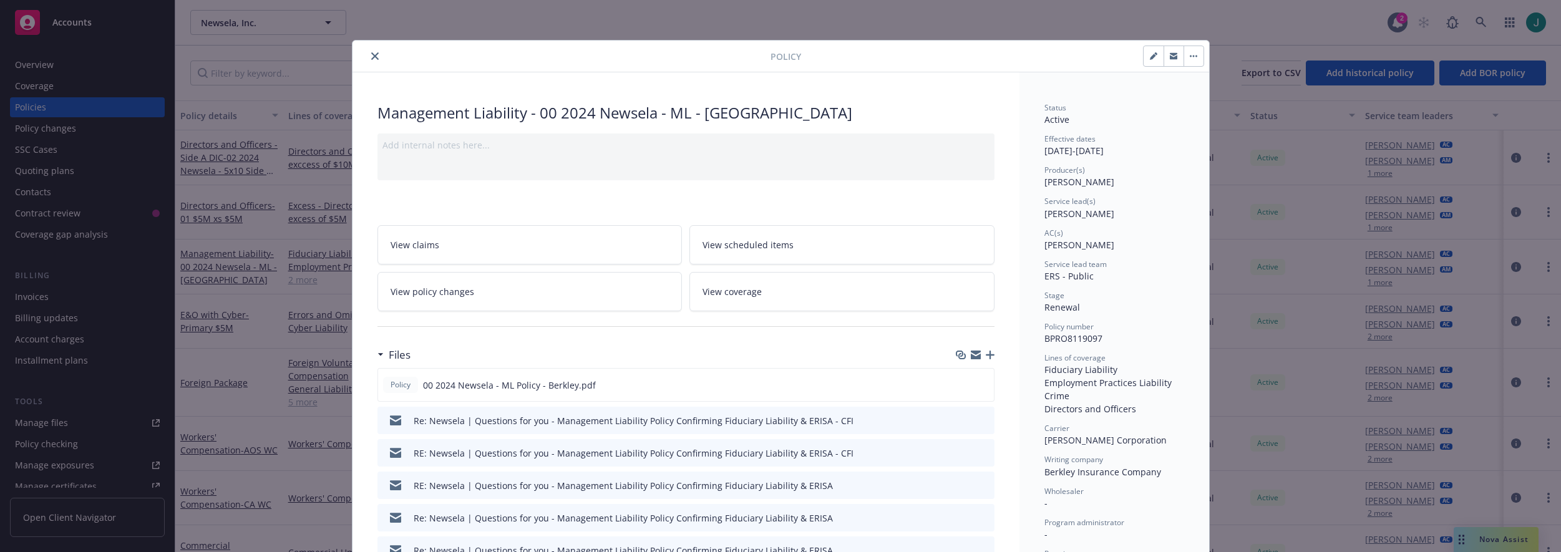
click at [1153, 58] on icon "button" at bounding box center [1153, 55] width 7 height 7
select select "RENEWAL"
select select "12"
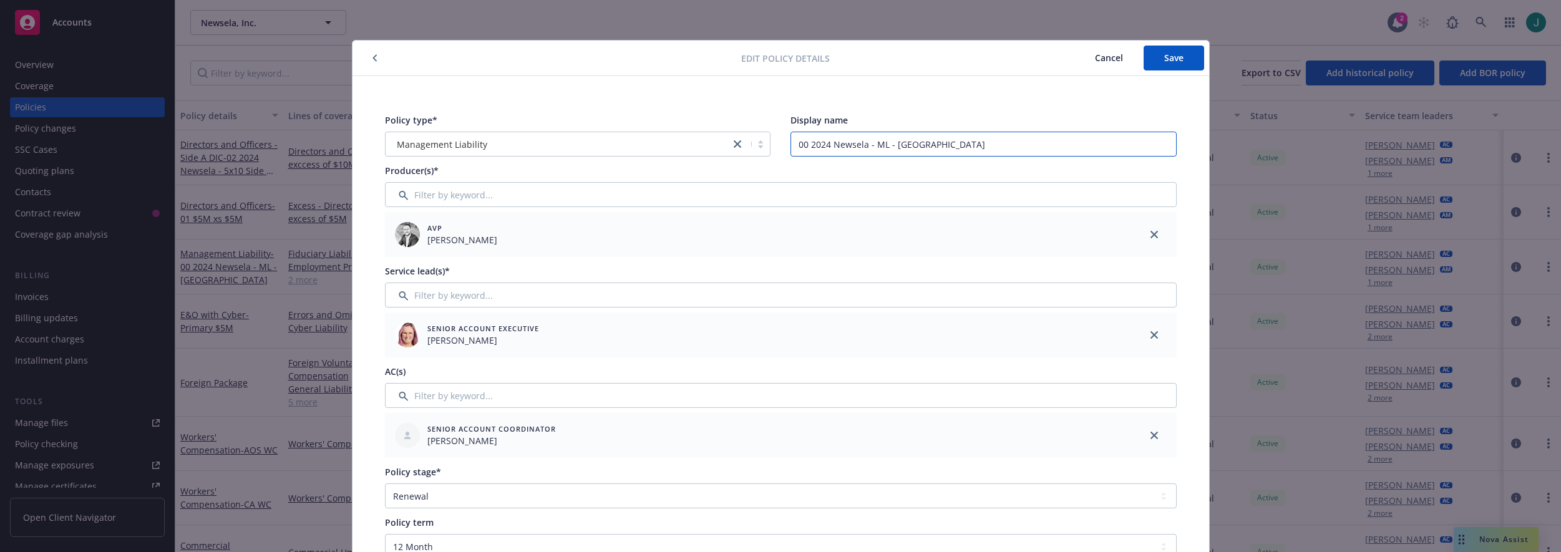
drag, startPoint x: 925, startPoint y: 147, endPoint x: 805, endPoint y: 147, distance: 120.4
click at [805, 147] on input "00 2024 Newsela - ML - [GEOGRAPHIC_DATA]" at bounding box center [984, 144] width 386 height 25
type input "0"
click at [1164, 62] on span "Save" at bounding box center [1173, 58] width 19 height 12
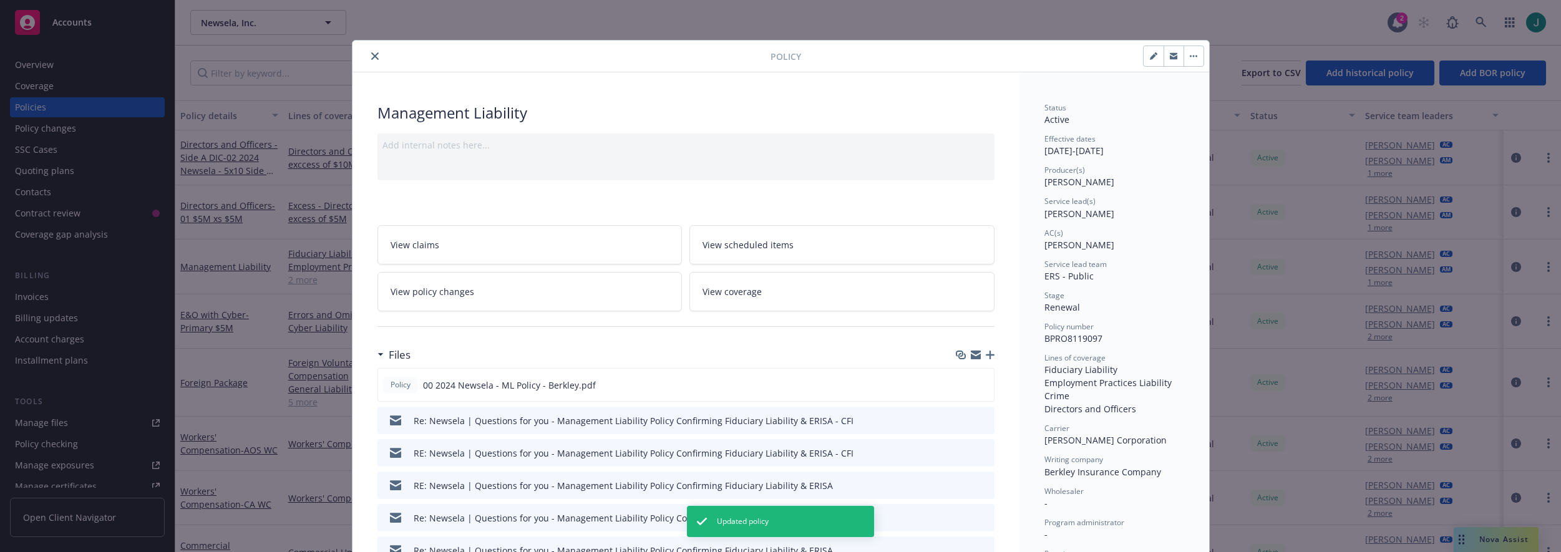
click at [371, 57] on icon "close" at bounding box center [374, 55] width 7 height 7
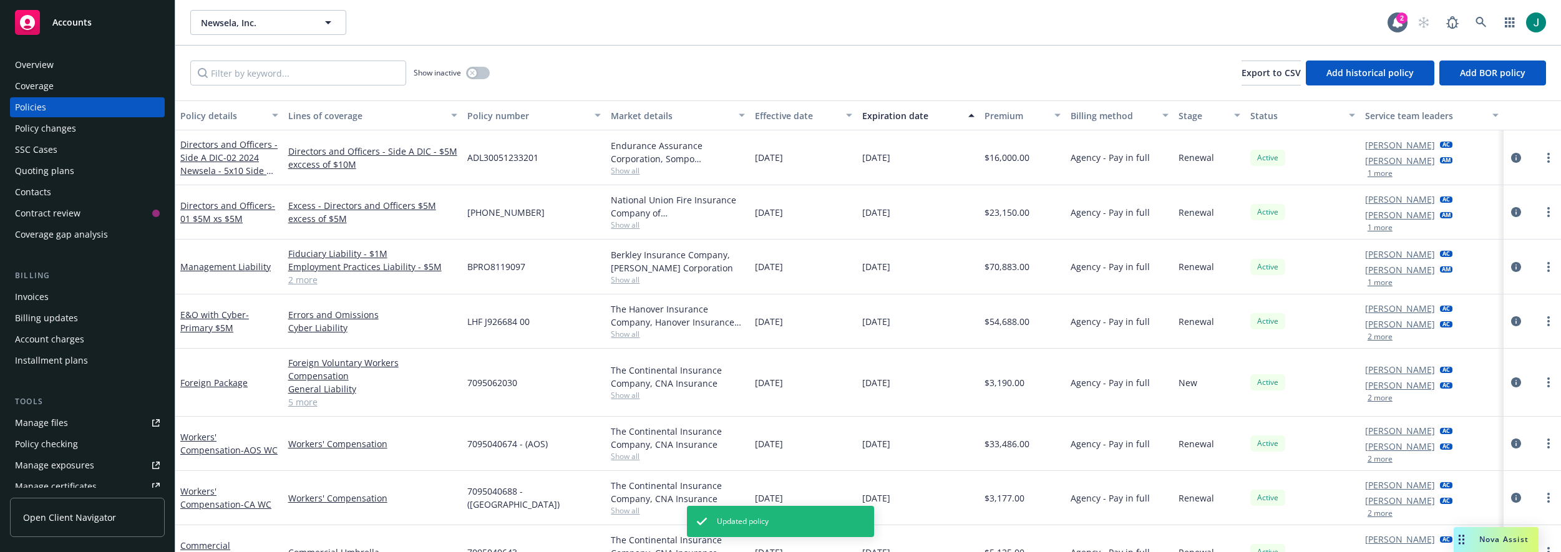
click at [297, 278] on link "2 more" at bounding box center [373, 279] width 170 height 13
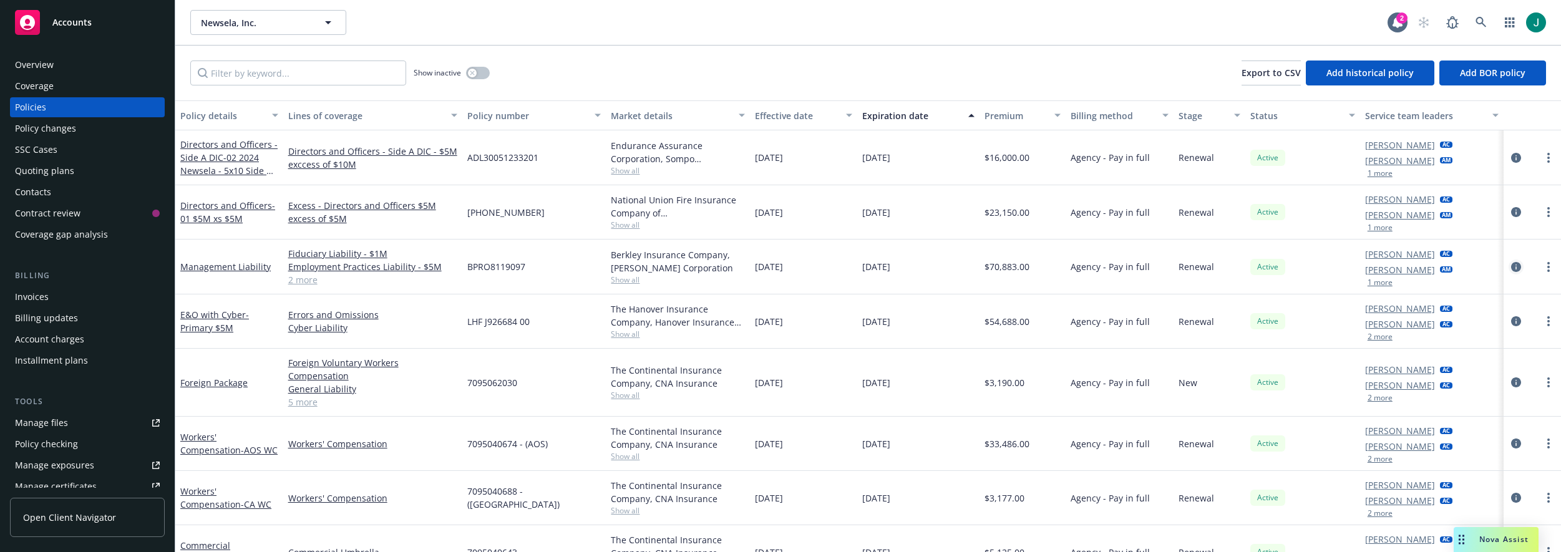
click at [1511, 268] on icon "circleInformation" at bounding box center [1516, 267] width 10 height 10
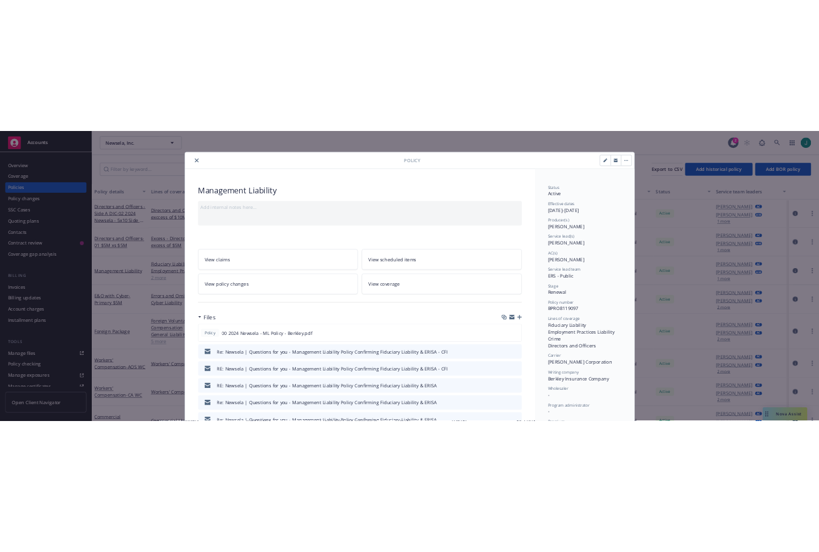
scroll to position [37, 0]
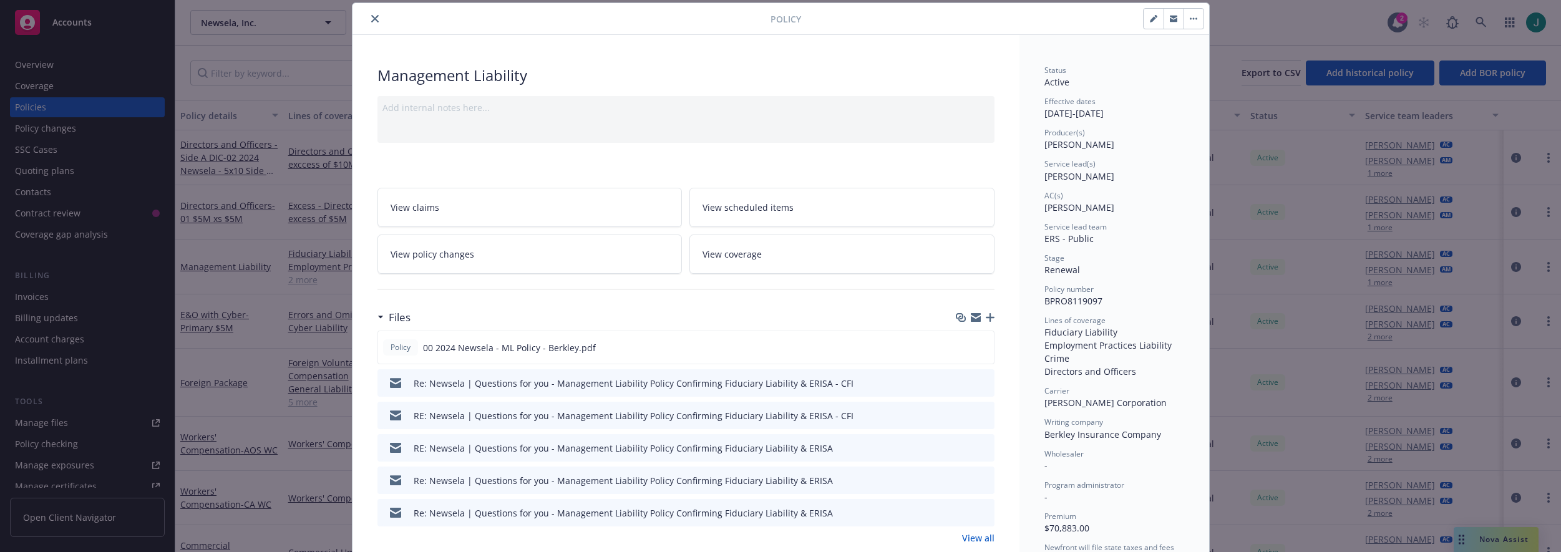
click at [1150, 20] on icon "button" at bounding box center [1153, 18] width 7 height 7
select select "RENEWAL"
select select "12"
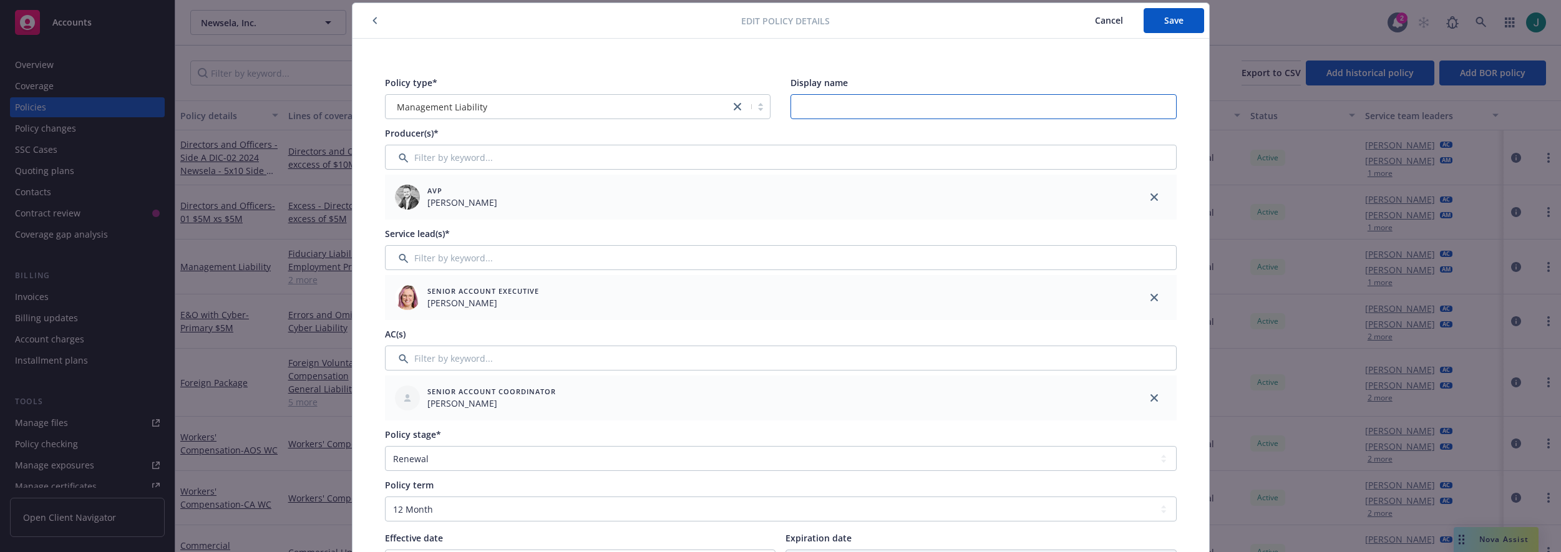
click at [796, 108] on input "Display name" at bounding box center [984, 106] width 386 height 25
type input "$5M DO"
drag, startPoint x: 481, startPoint y: 17, endPoint x: 551, endPoint y: 57, distance: 80.5
click at [617, 26] on div at bounding box center [550, 20] width 384 height 15
click at [301, 270] on div "Edit policy details Cancel Save Policy type* Management Liability Display name …" at bounding box center [780, 276] width 1561 height 552
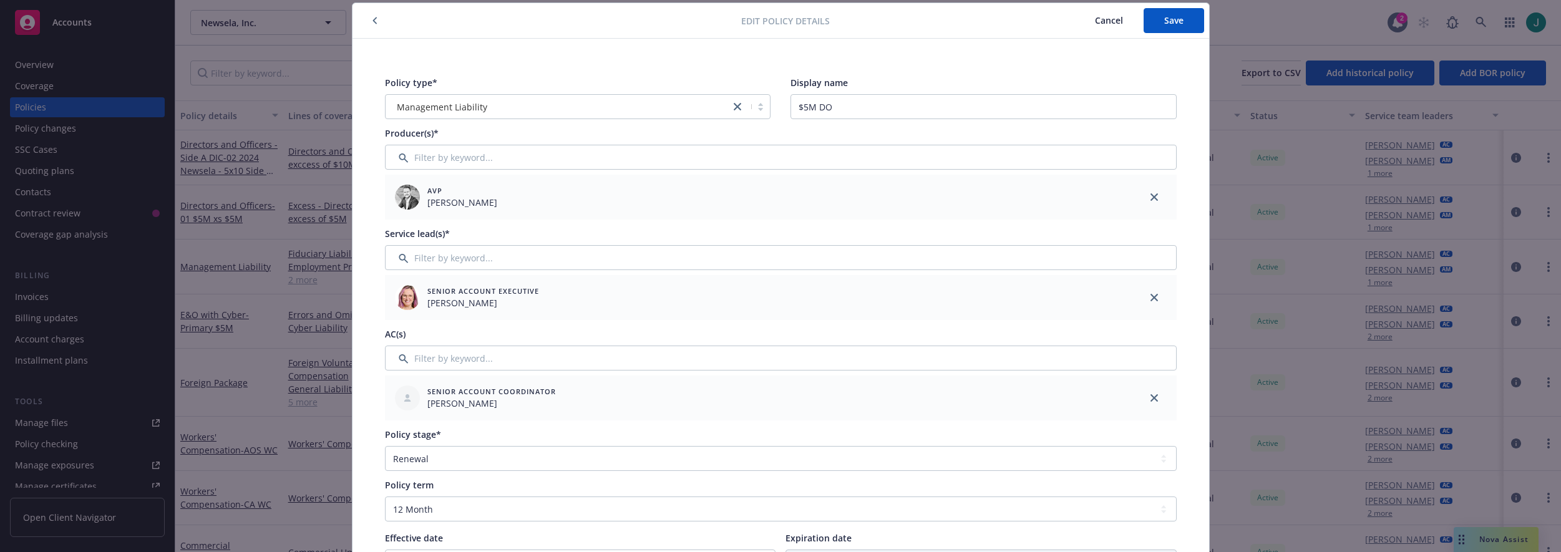
click at [1108, 19] on span "Cancel" at bounding box center [1109, 20] width 28 height 12
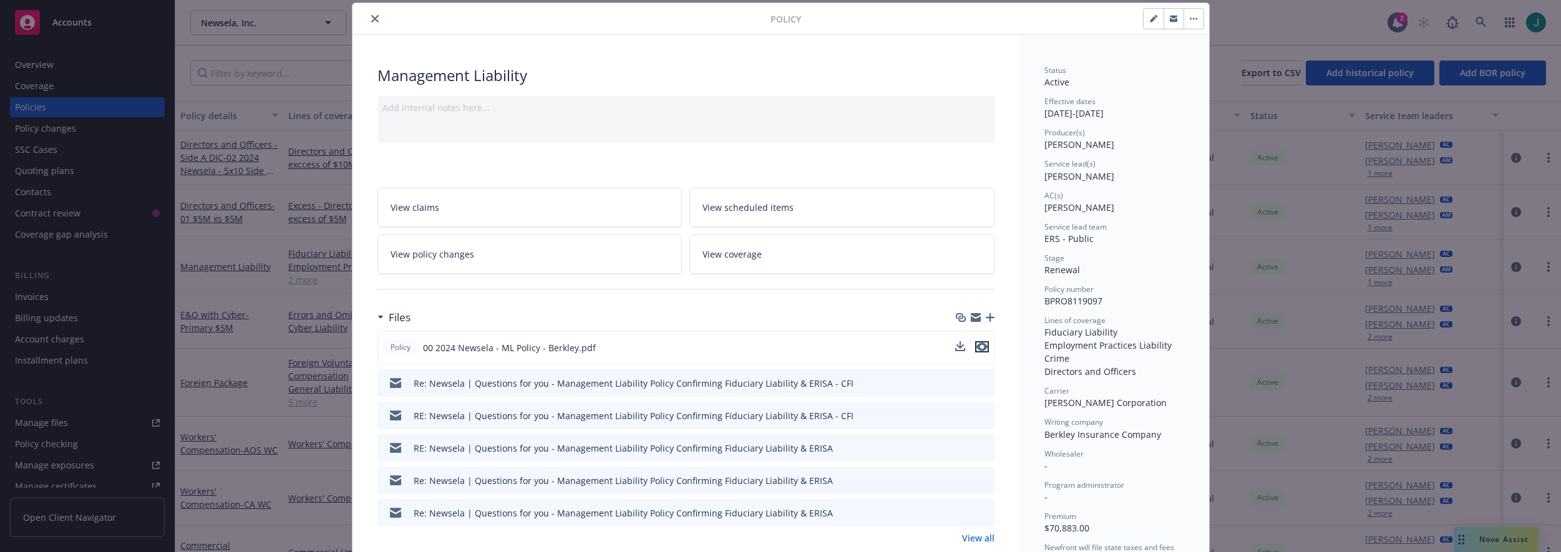
click at [979, 348] on icon "preview file" at bounding box center [982, 347] width 11 height 9
click at [371, 19] on icon "close" at bounding box center [374, 18] width 7 height 7
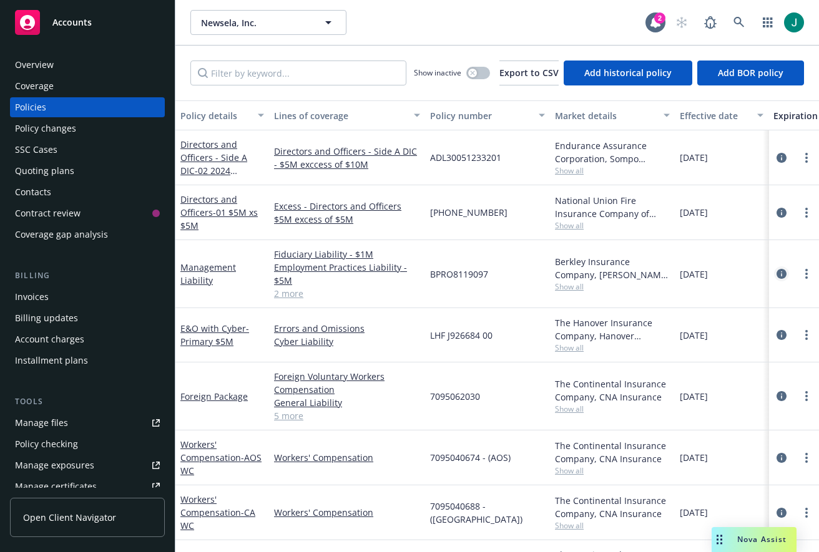
click at [776, 273] on icon "circleInformation" at bounding box center [781, 274] width 10 height 10
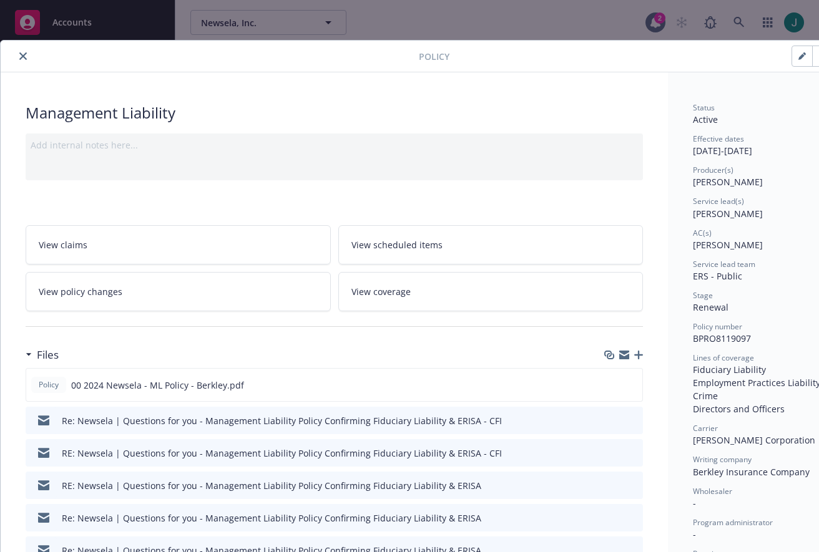
scroll to position [37, 0]
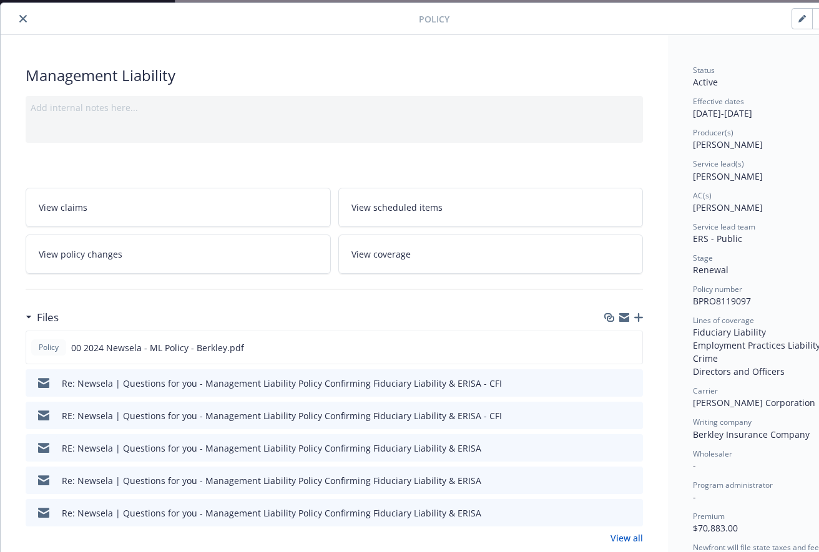
drag, startPoint x: 803, startPoint y: 17, endPoint x: 712, endPoint y: 19, distance: 90.5
click at [803, 17] on icon "button" at bounding box center [801, 19] width 6 height 6
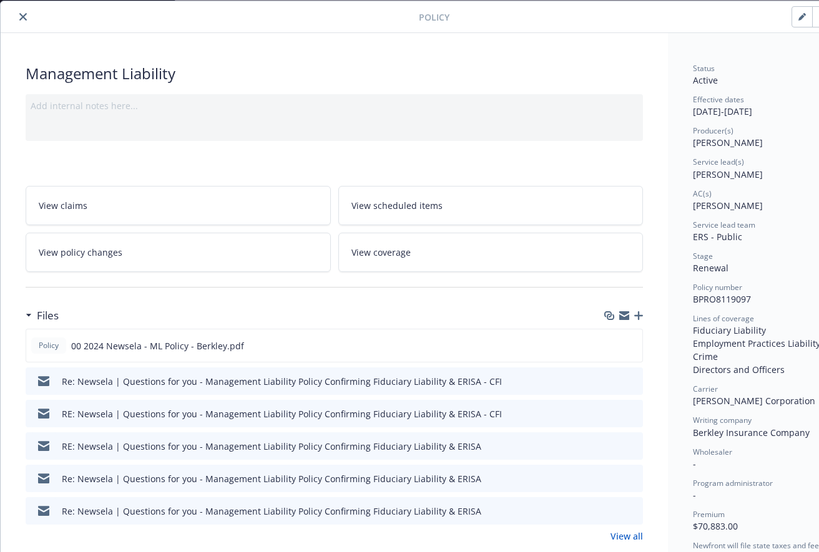
select select "RENEWAL"
select select "12"
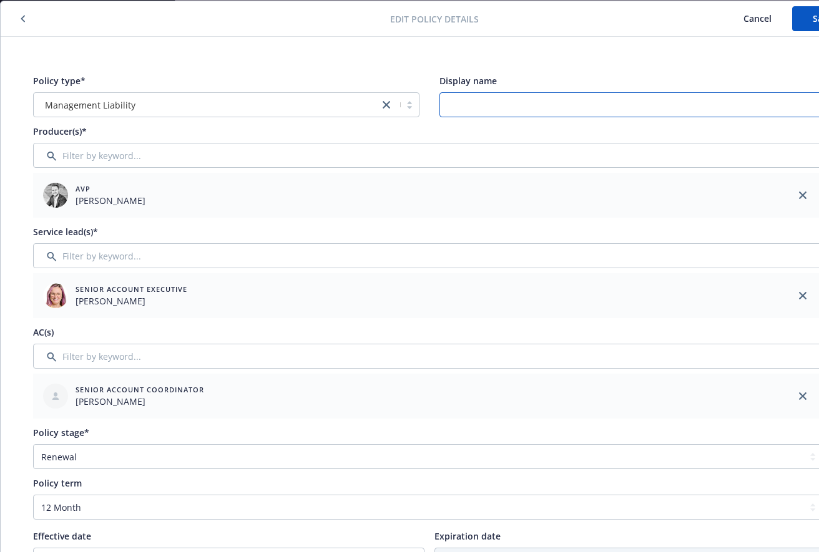
click at [457, 104] on input "Display name" at bounding box center [632, 104] width 386 height 25
type input "$5M DO / $5M EPL / $1M FID / $1M CRI"
click at [807, 21] on button "Save" at bounding box center [822, 18] width 61 height 25
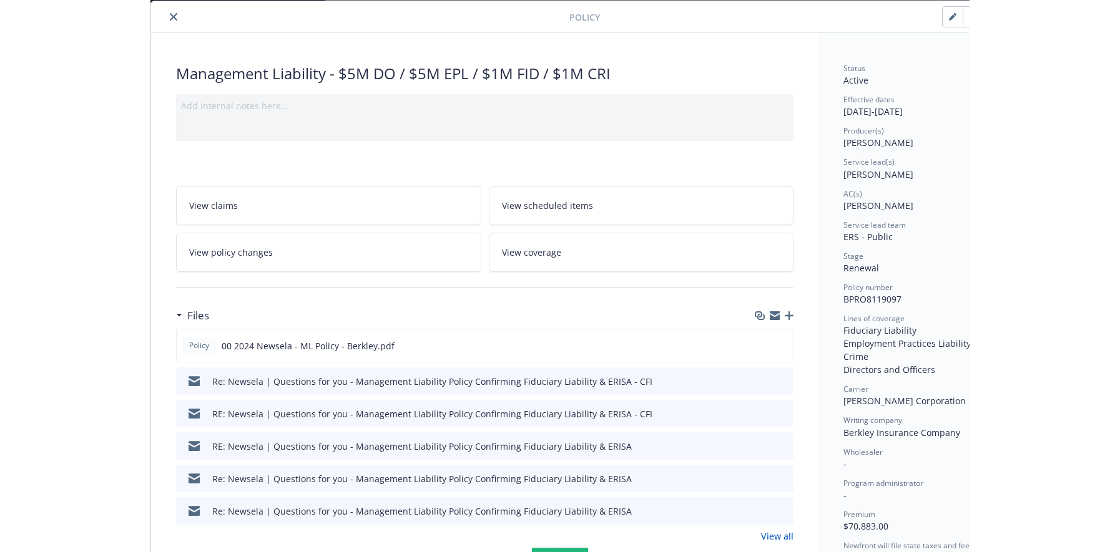
scroll to position [37, 0]
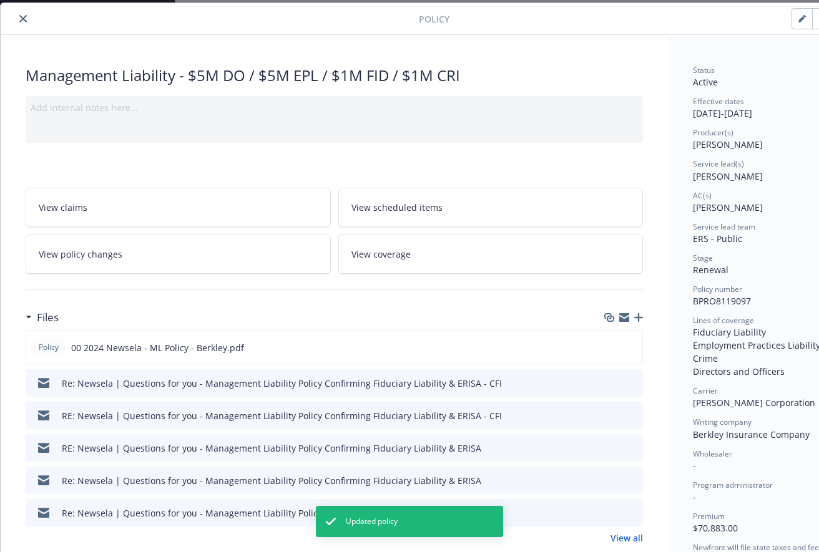
click at [26, 17] on icon "close" at bounding box center [22, 18] width 7 height 7
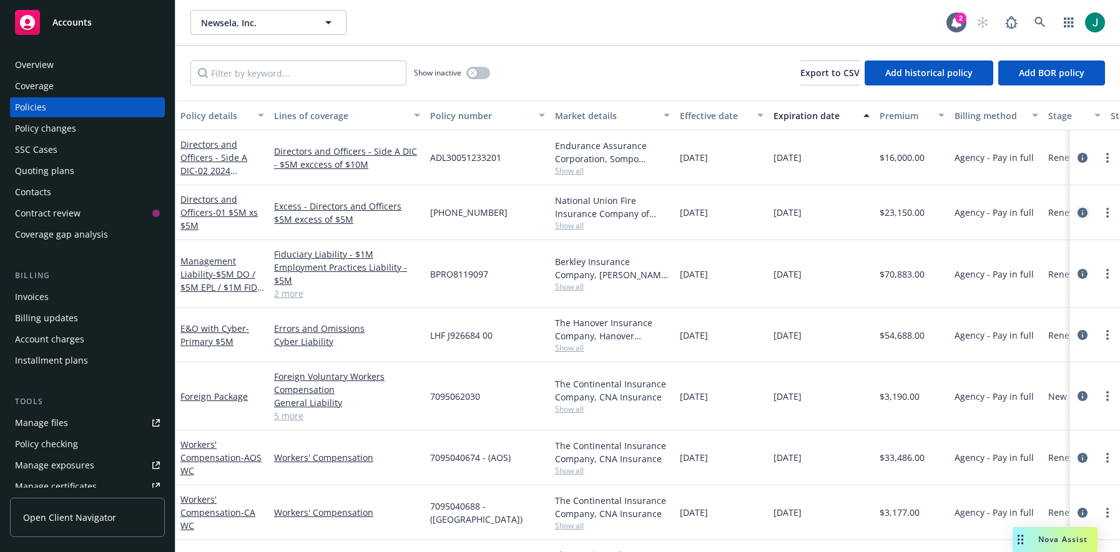
click at [1077, 212] on icon "circleInformation" at bounding box center [1082, 213] width 10 height 10
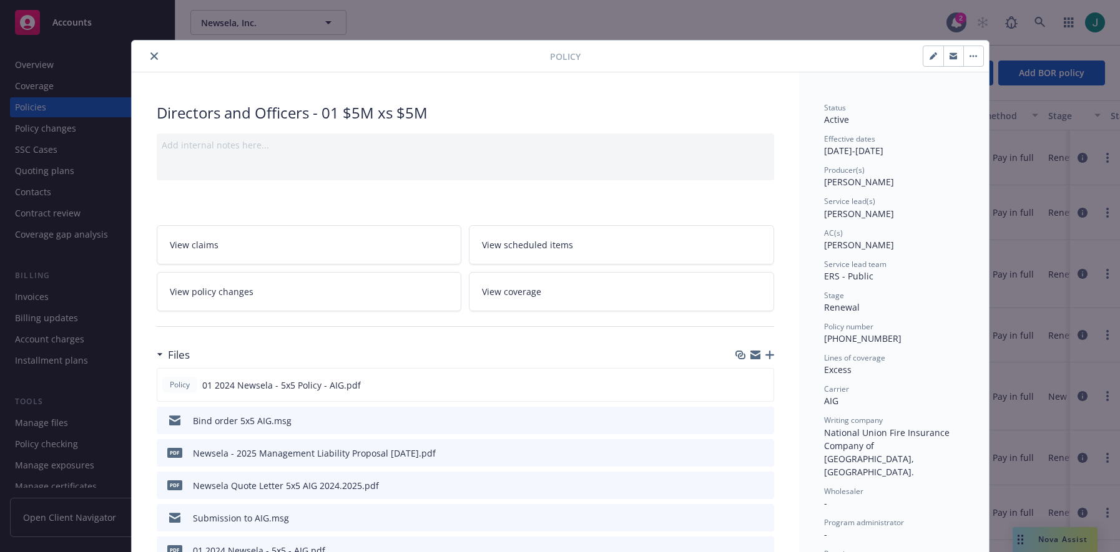
drag, startPoint x: 147, startPoint y: 56, endPoint x: 160, endPoint y: 56, distance: 13.1
click at [150, 56] on icon "close" at bounding box center [153, 55] width 7 height 7
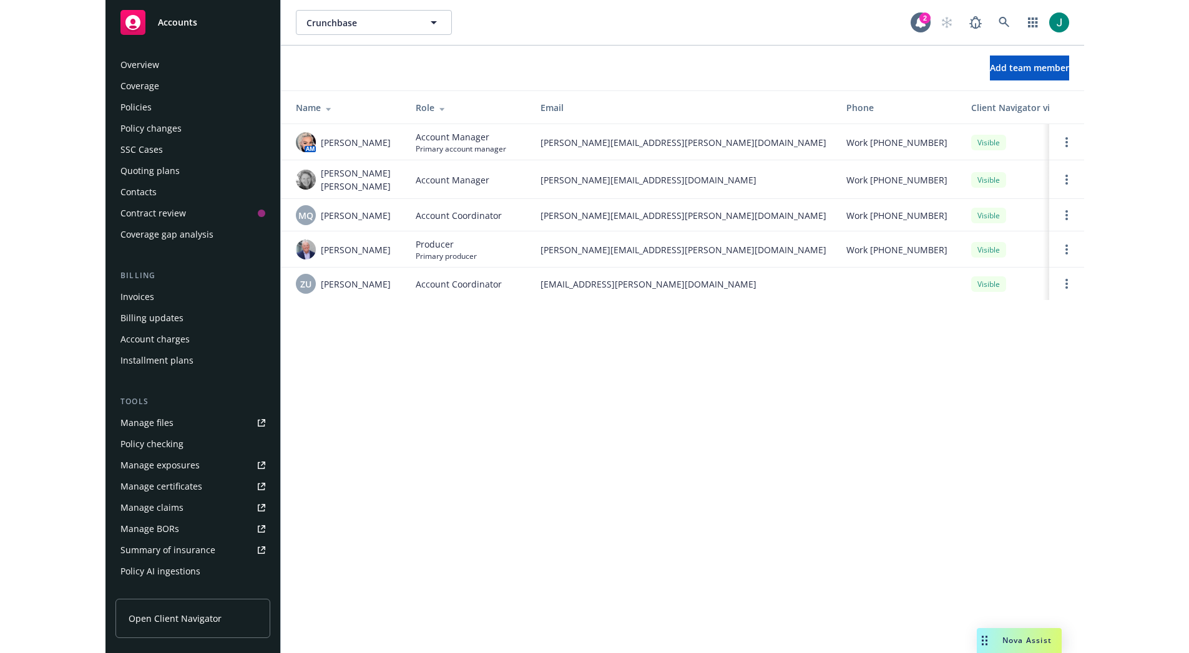
scroll to position [202, 0]
